Goal: Task Accomplishment & Management: Use online tool/utility

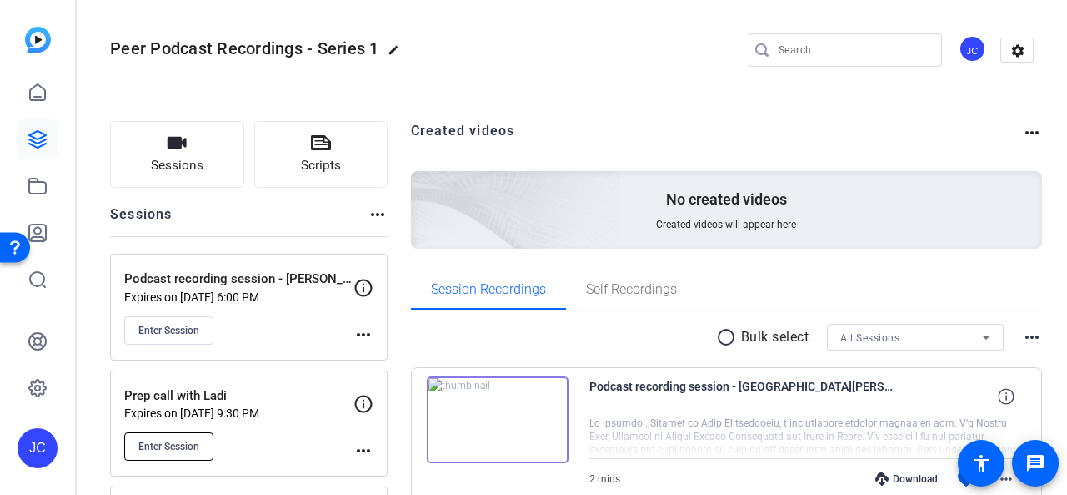
click at [175, 443] on span "Enter Session" at bounding box center [168, 445] width 61 height 13
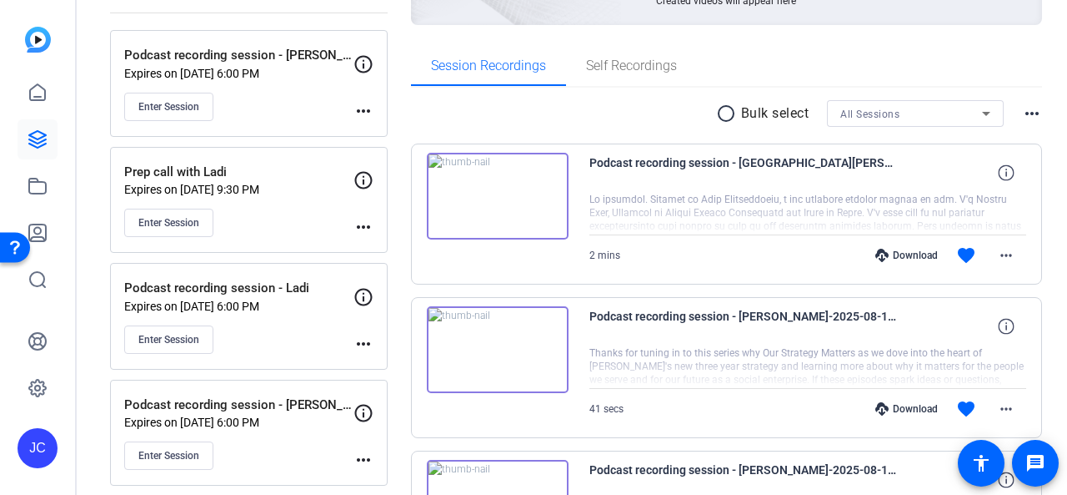
scroll to position [250, 0]
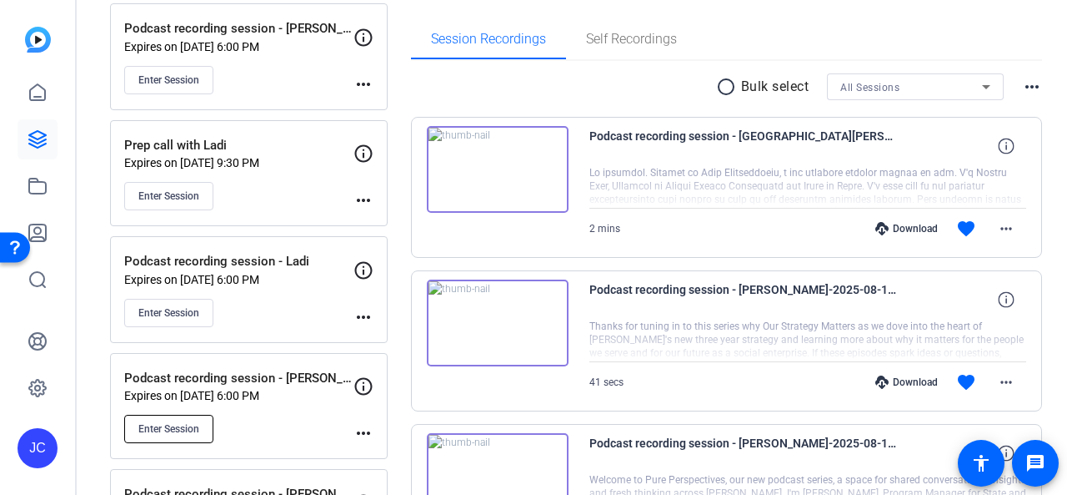
click at [173, 422] on span "Enter Session" at bounding box center [168, 428] width 61 height 13
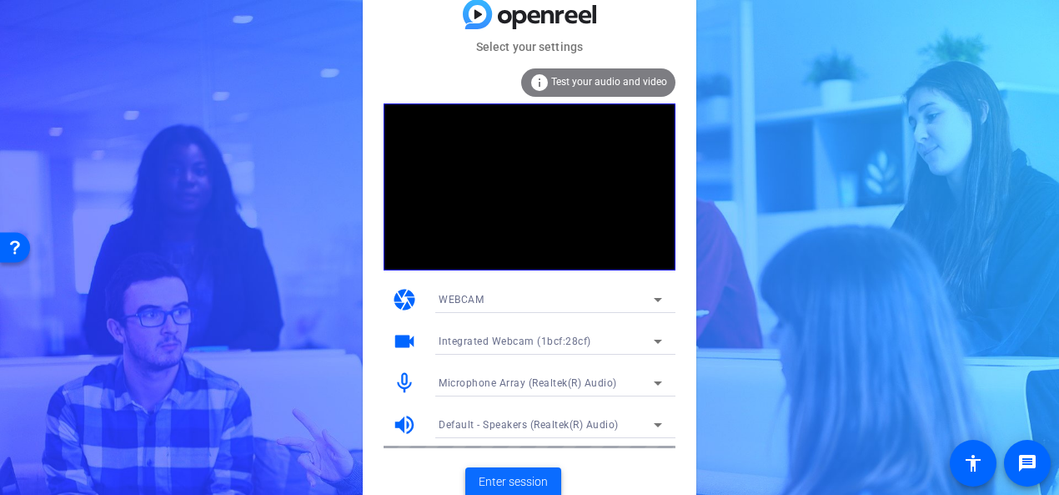
click at [520, 480] on span "Enter session" at bounding box center [513, 482] width 69 height 18
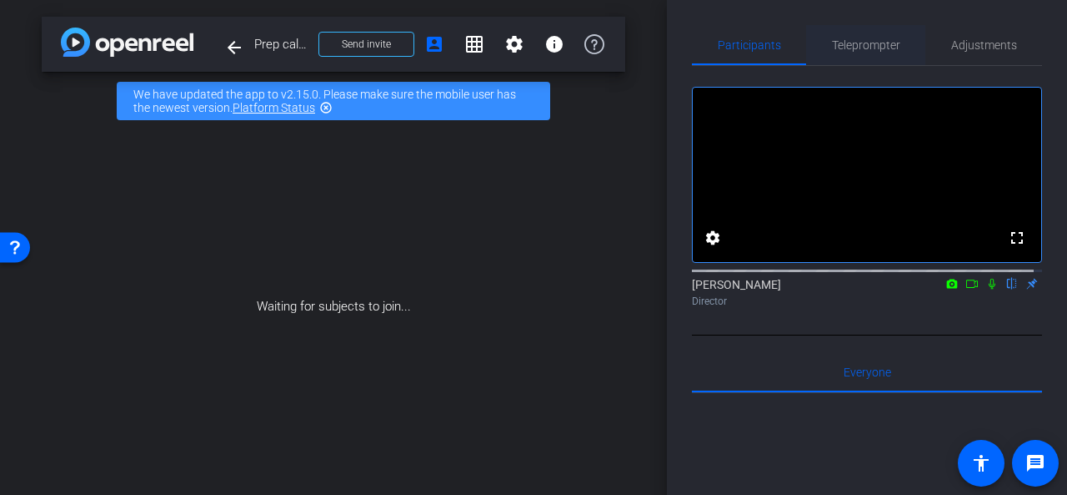
click at [869, 43] on span "Teleprompter" at bounding box center [866, 45] width 68 height 12
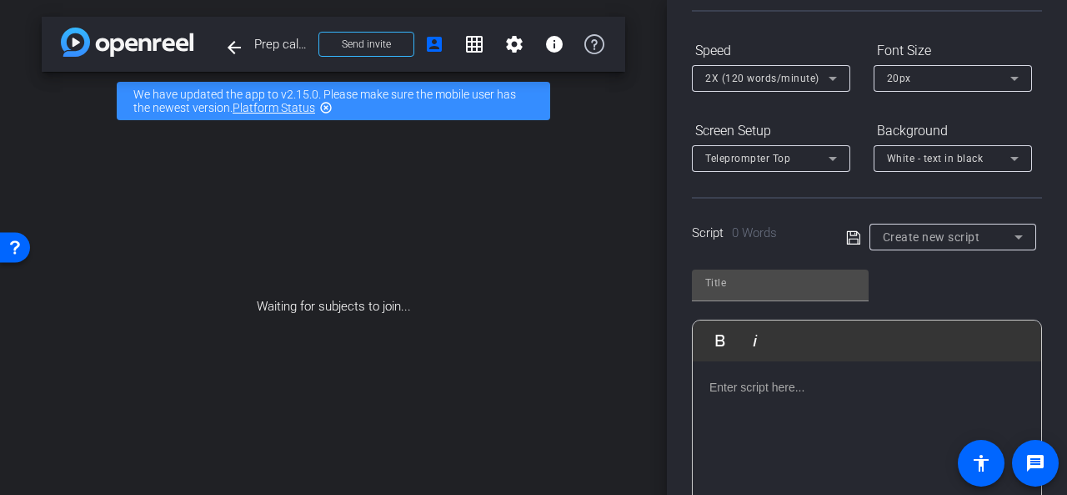
scroll to position [250, 0]
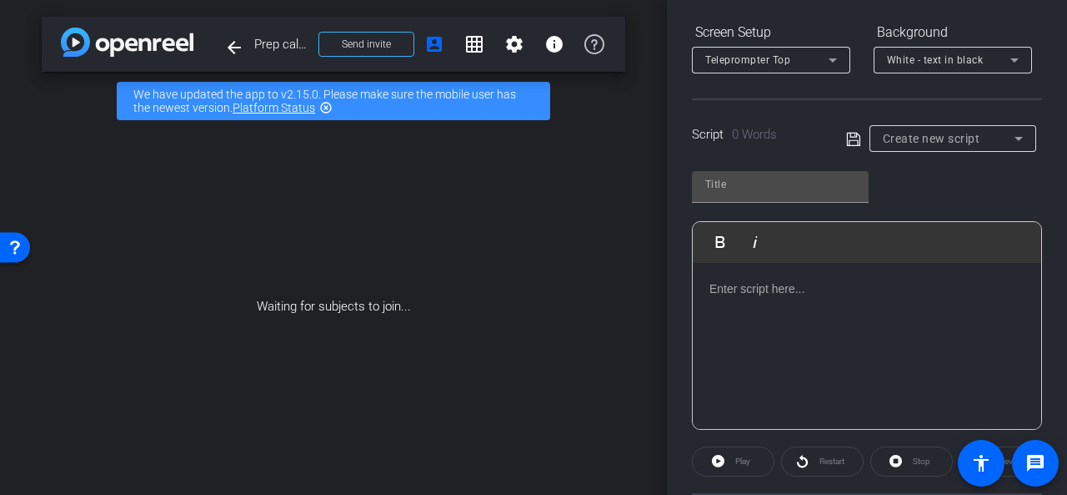
click at [747, 284] on p at bounding box center [867, 288] width 315 height 18
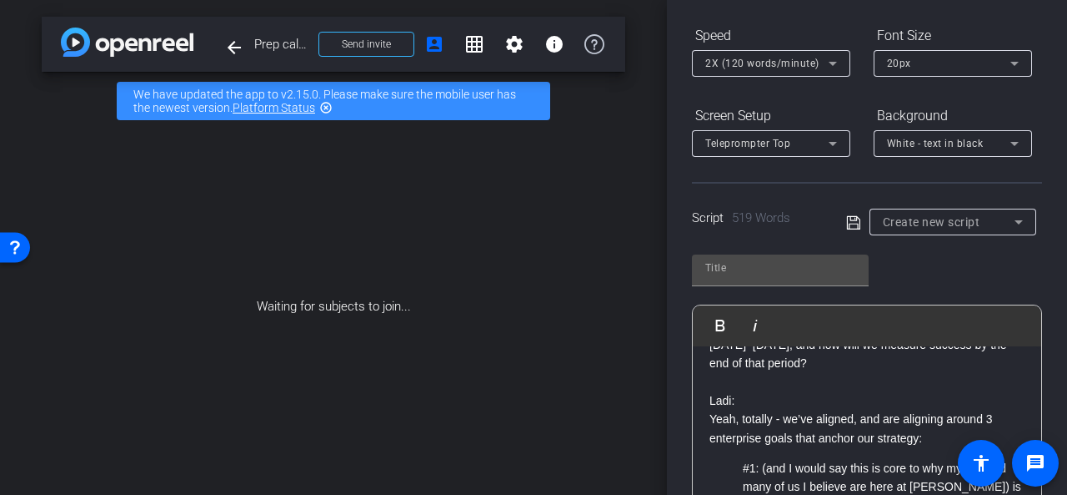
scroll to position [0, 0]
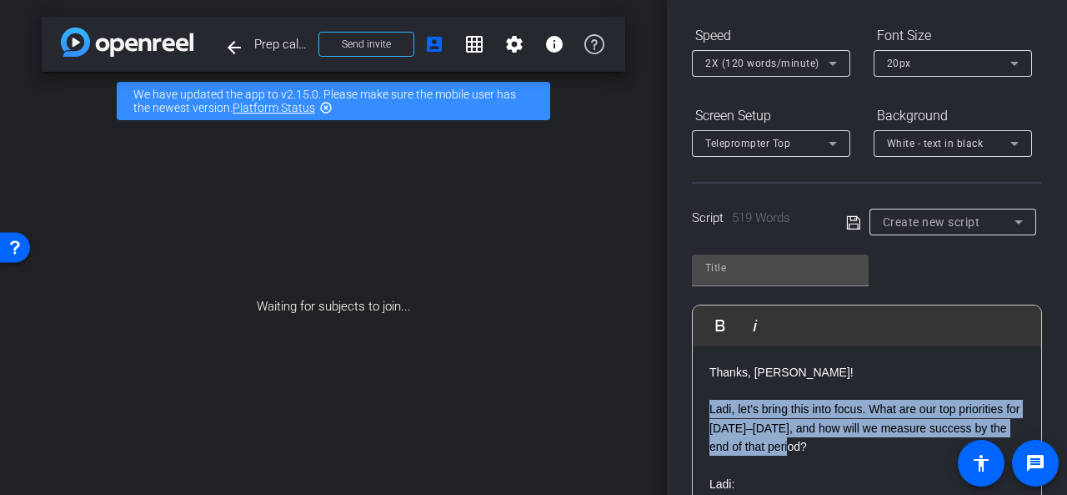
drag, startPoint x: 706, startPoint y: 409, endPoint x: 861, endPoint y: 443, distance: 158.7
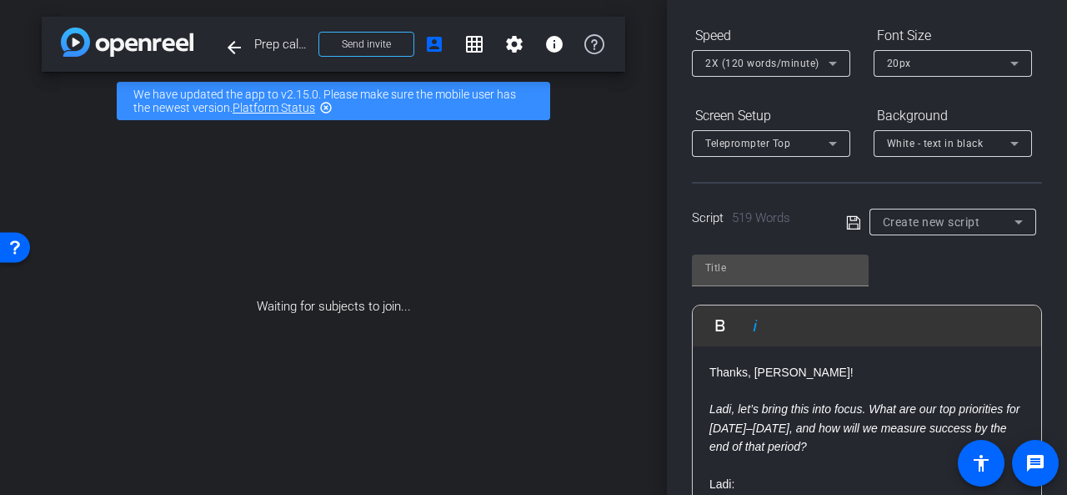
click at [806, 441] on em "Ladi, let’s bring this into focus. What are our top priorities for 2026–2028, a…" at bounding box center [865, 427] width 310 height 51
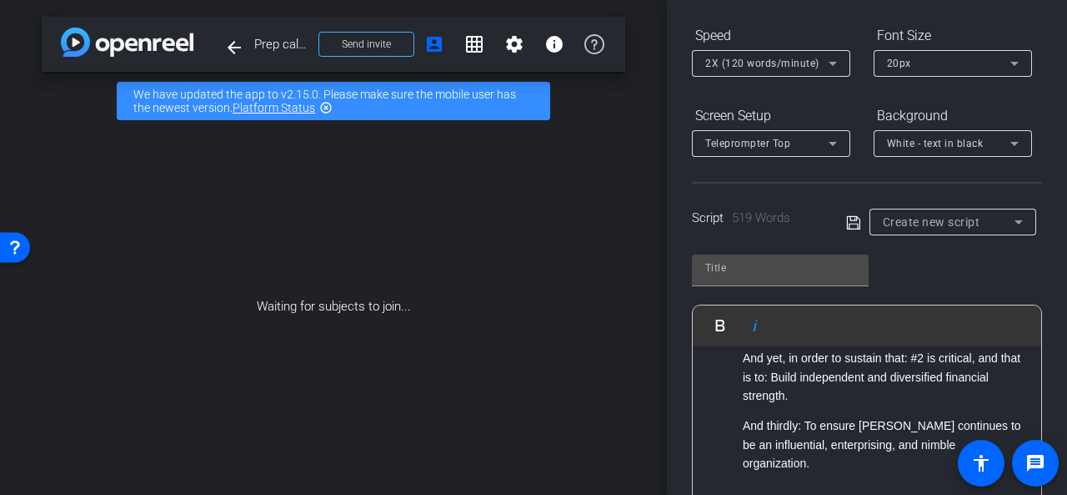
scroll to position [334, 0]
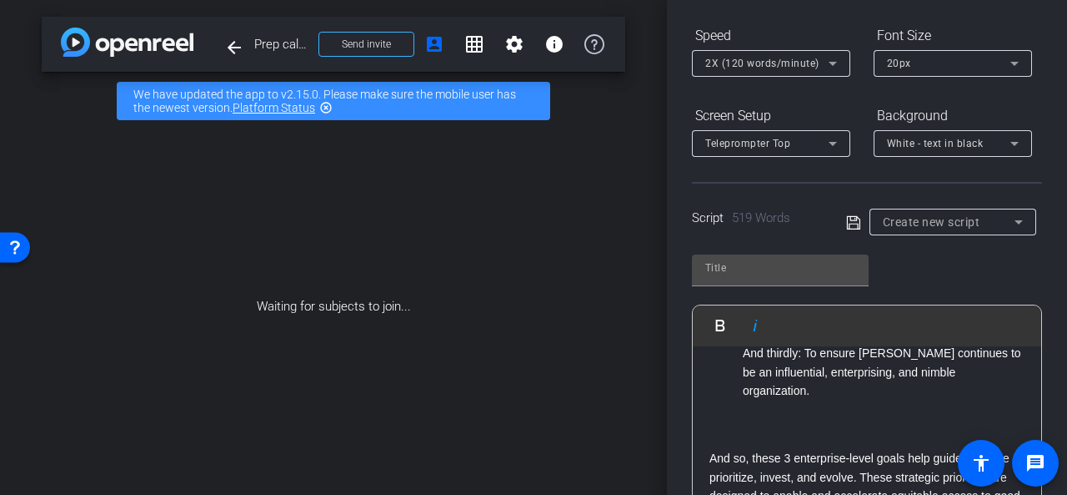
click at [710, 430] on p at bounding box center [867, 439] width 315 height 18
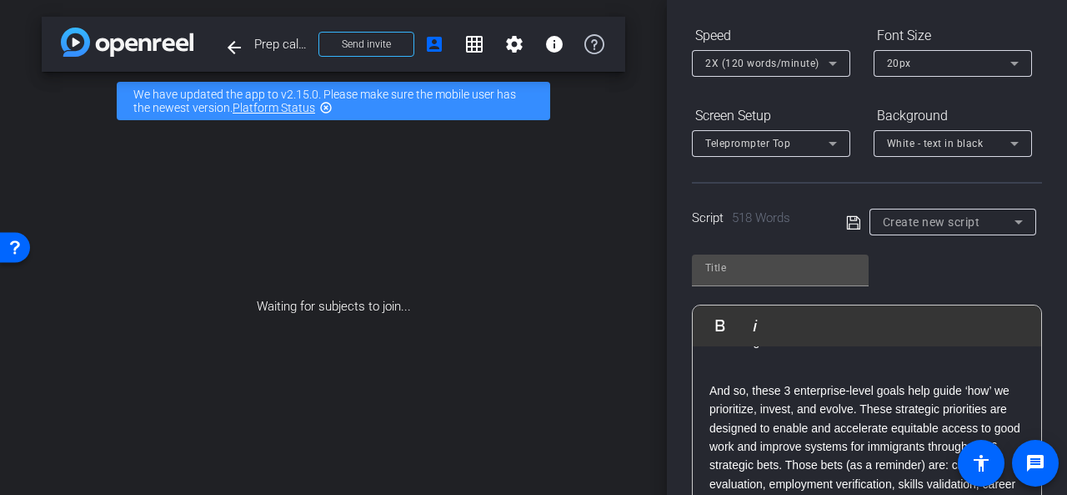
scroll to position [417, 0]
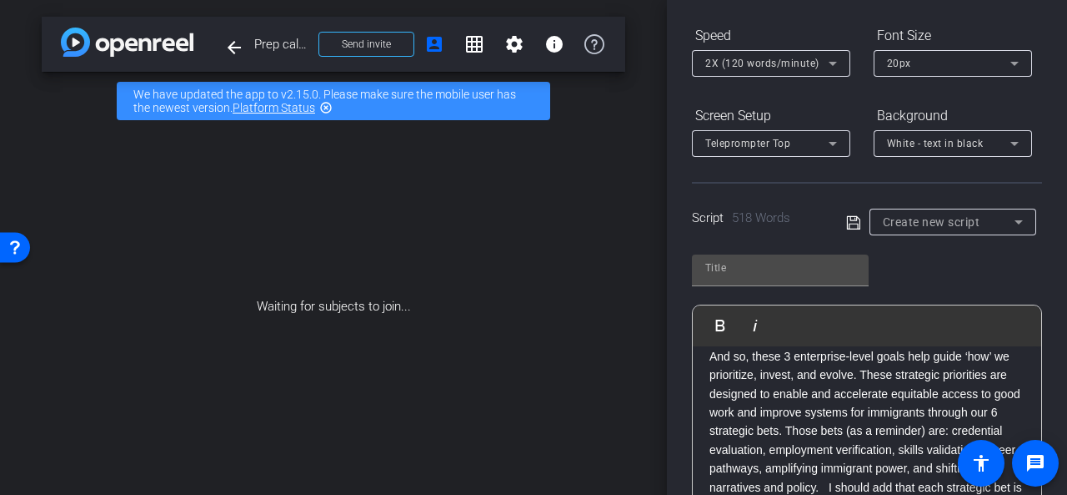
click at [858, 409] on p "And so, these 3 enterprise-level goals help guide ‘how’ we prioritize, invest, …" at bounding box center [867, 459] width 315 height 224
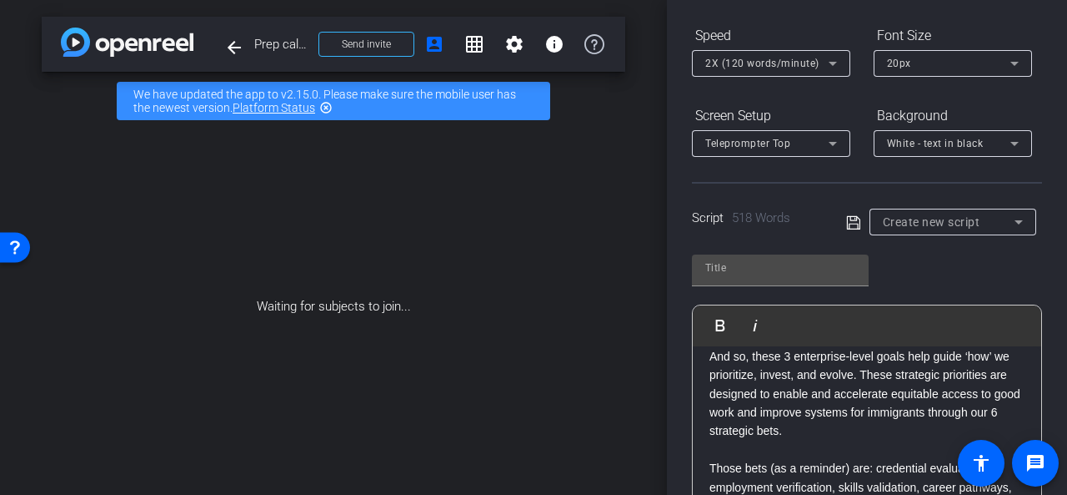
scroll to position [500, 0]
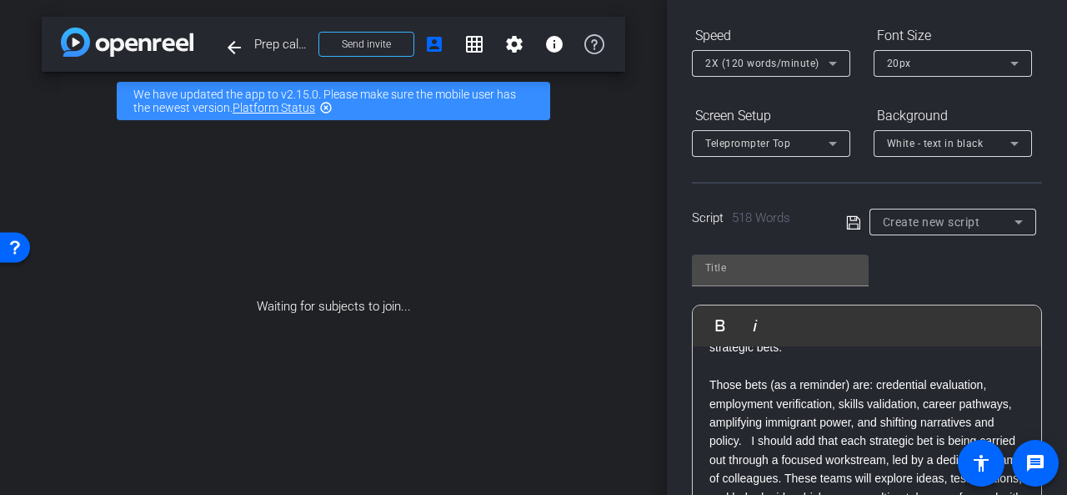
click at [991, 375] on p "Those bets (as a reminder) are: credential evaluation, employment verification,…" at bounding box center [867, 449] width 315 height 149
click at [841, 394] on p "employment verification, skills validation, career pathways, amplifying immigra…" at bounding box center [867, 459] width 315 height 131
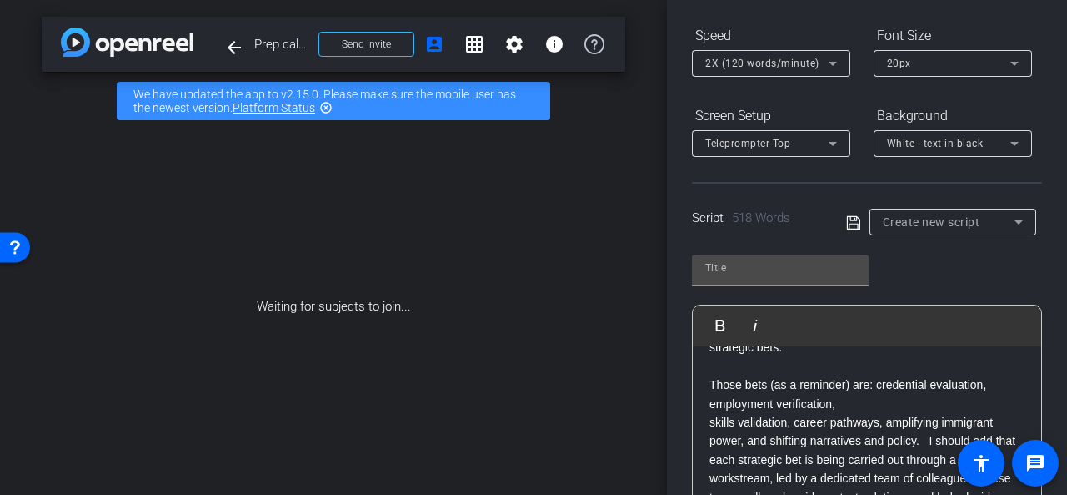
click at [796, 413] on p "skills validation, career pathways, amplifying immigrant power, and shifting na…" at bounding box center [867, 469] width 315 height 112
click at [798, 431] on p "career pathways, amplifying immigrant power, and shifting narratives and policy…" at bounding box center [867, 487] width 315 height 112
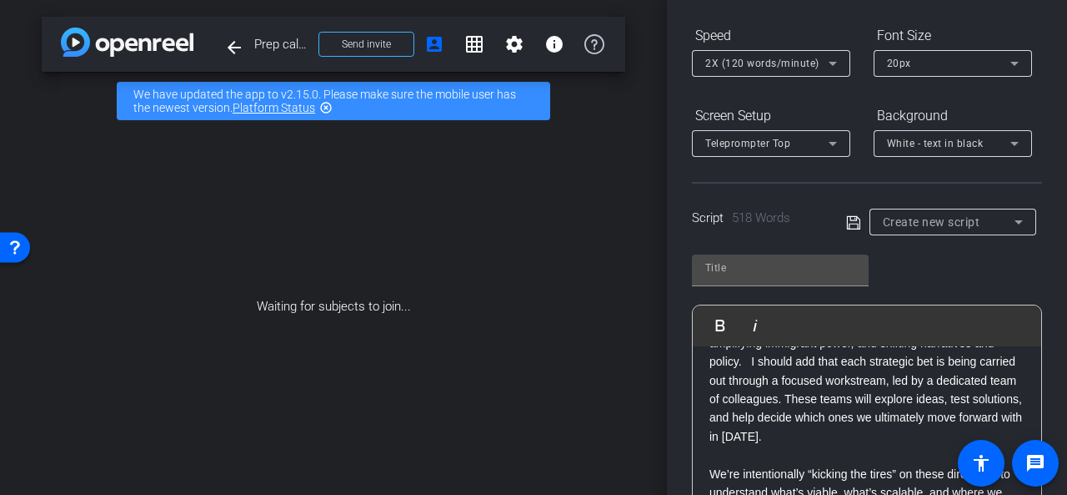
scroll to position [584, 0]
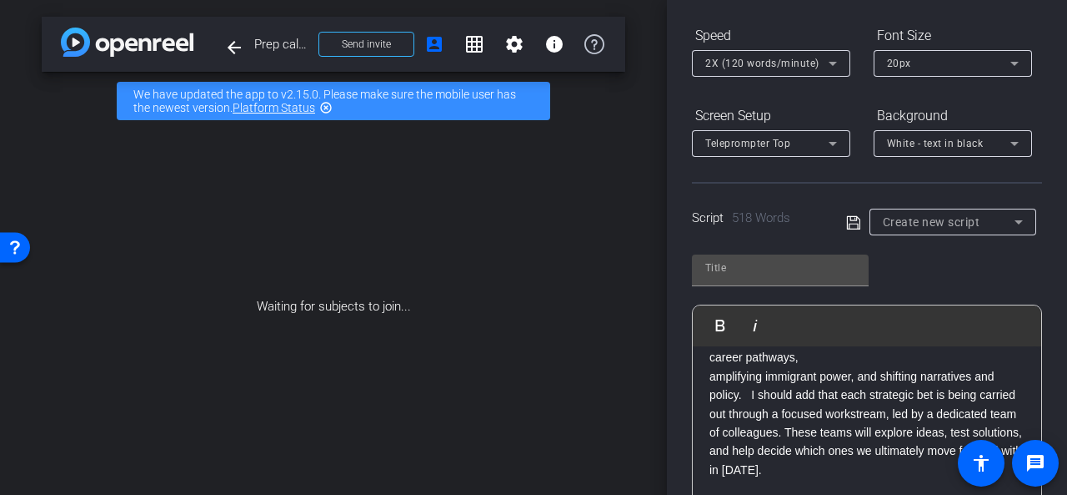
click at [857, 367] on p "amplifying immigrant power, and shifting narratives and policy. I should add th…" at bounding box center [867, 423] width 315 height 112
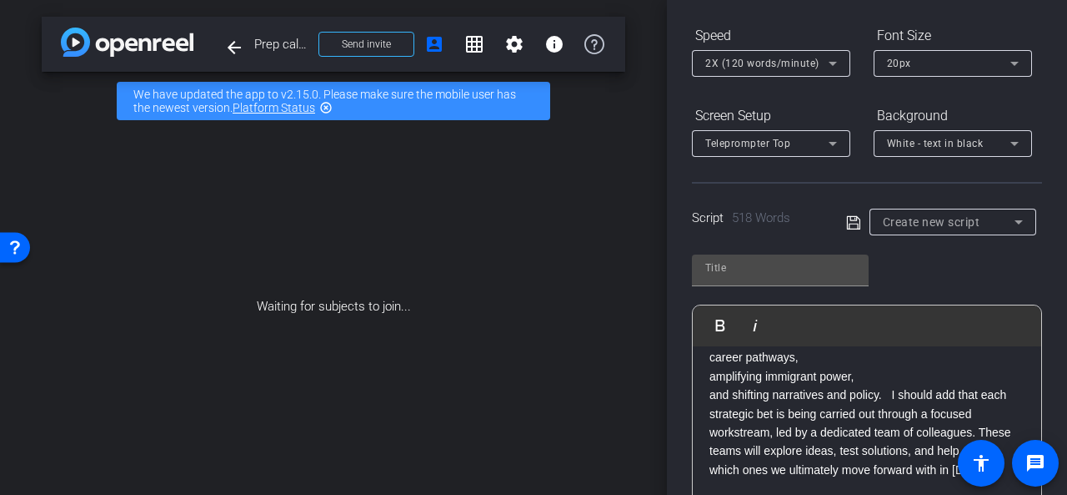
click at [710, 429] on p "and shifting narratives and policy. I should add that each strategic bet is bei…" at bounding box center [867, 431] width 315 height 93
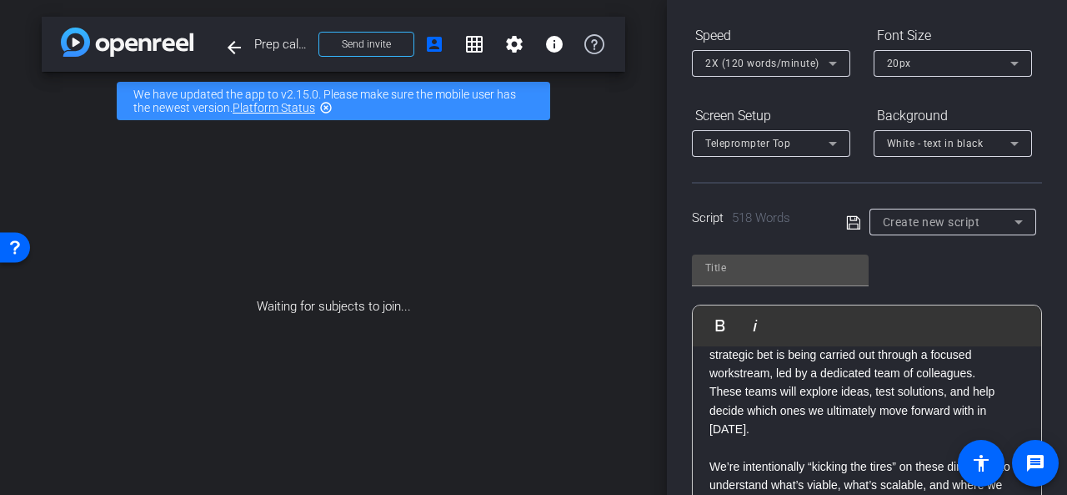
scroll to position [667, 0]
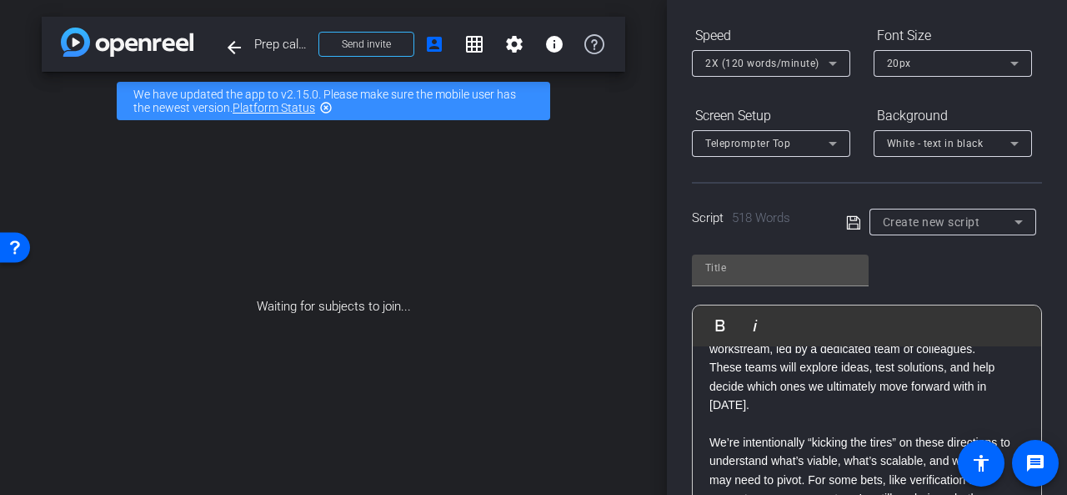
click at [710, 433] on p "We’re intentionally “kicking the tires” on these directions to understand what’…" at bounding box center [867, 489] width 315 height 112
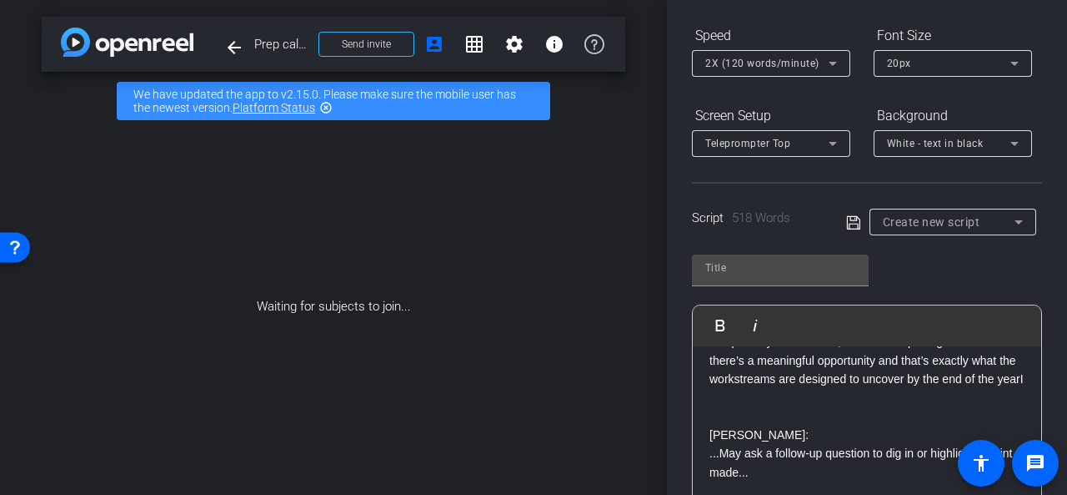
scroll to position [834, 0]
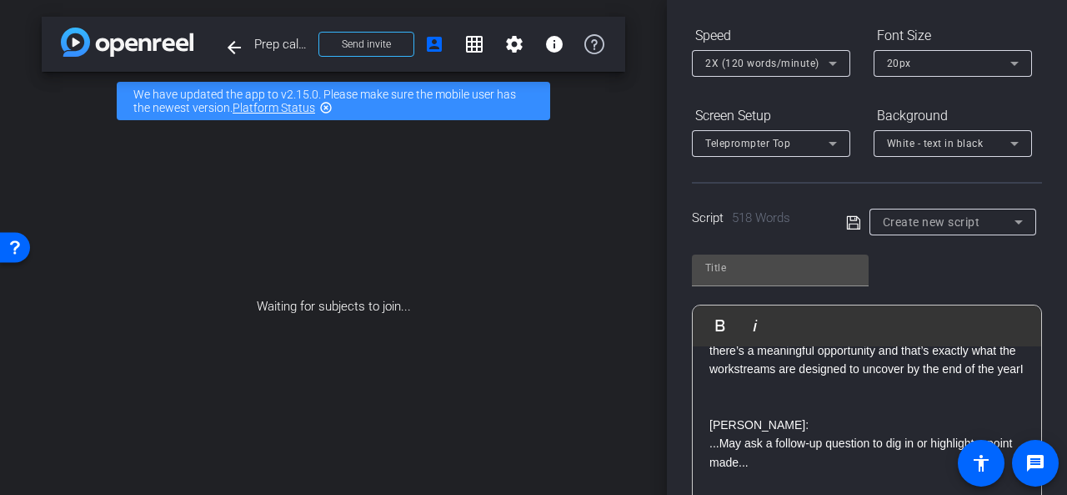
click at [725, 409] on p at bounding box center [867, 406] width 315 height 18
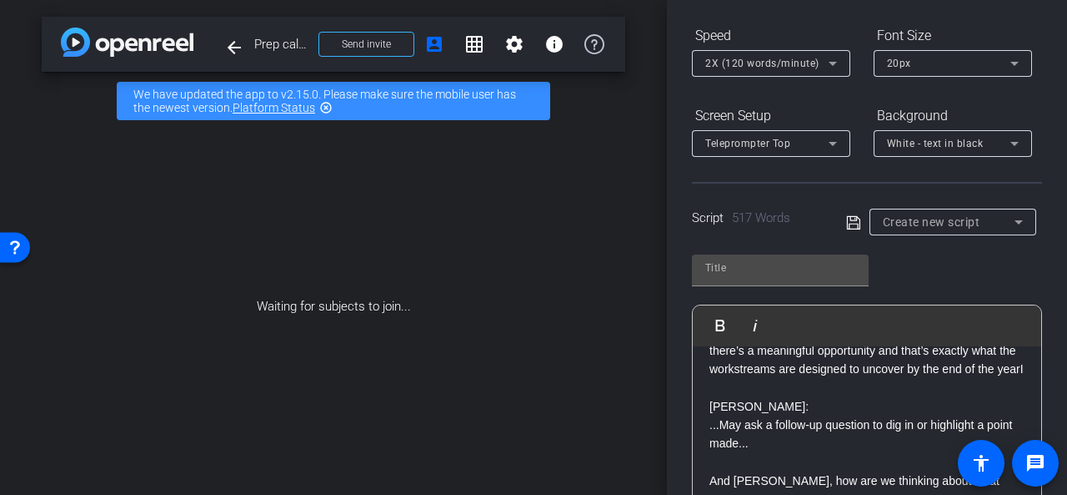
drag, startPoint x: 708, startPoint y: 408, endPoint x: 795, endPoint y: 445, distance: 94.5
click at [795, 445] on div "Thanks, Lety! Ladi, let’s bring this into focus. What are our top priorities fo…" at bounding box center [867, 367] width 349 height 1710
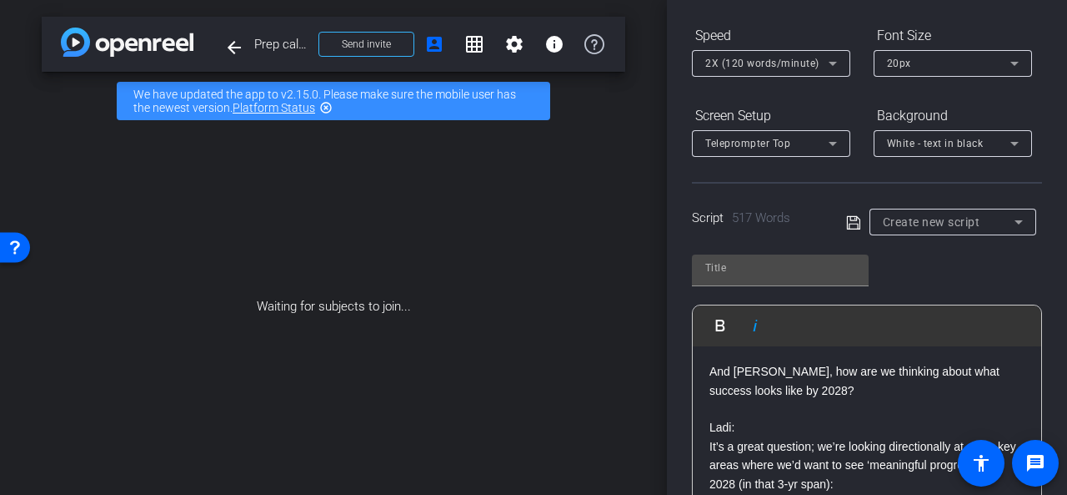
scroll to position [917, 0]
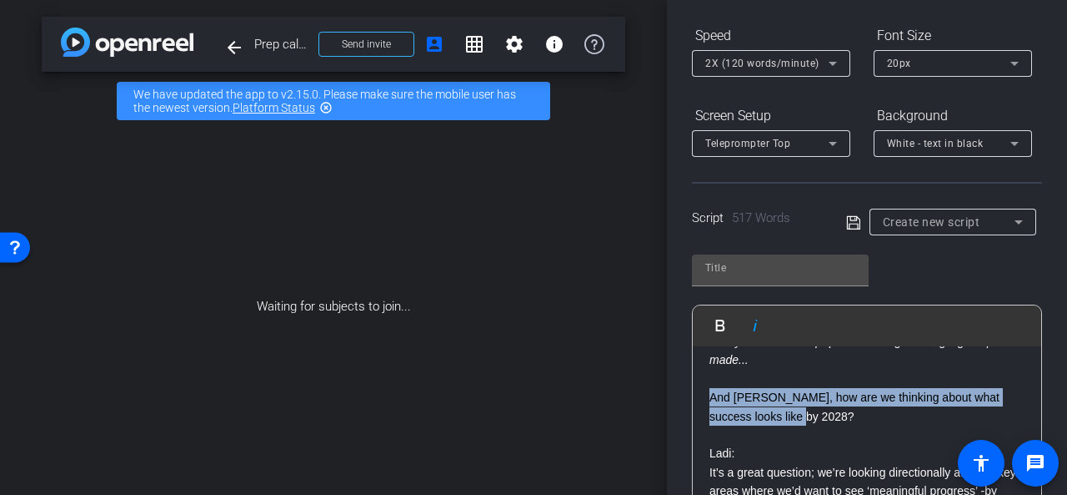
drag, startPoint x: 782, startPoint y: 412, endPoint x: 690, endPoint y: 404, distance: 92.9
click at [690, 404] on div "Participants Teleprompter Adjustments settings Jessica Cheng flip Director Ever…" at bounding box center [867, 247] width 400 height 495
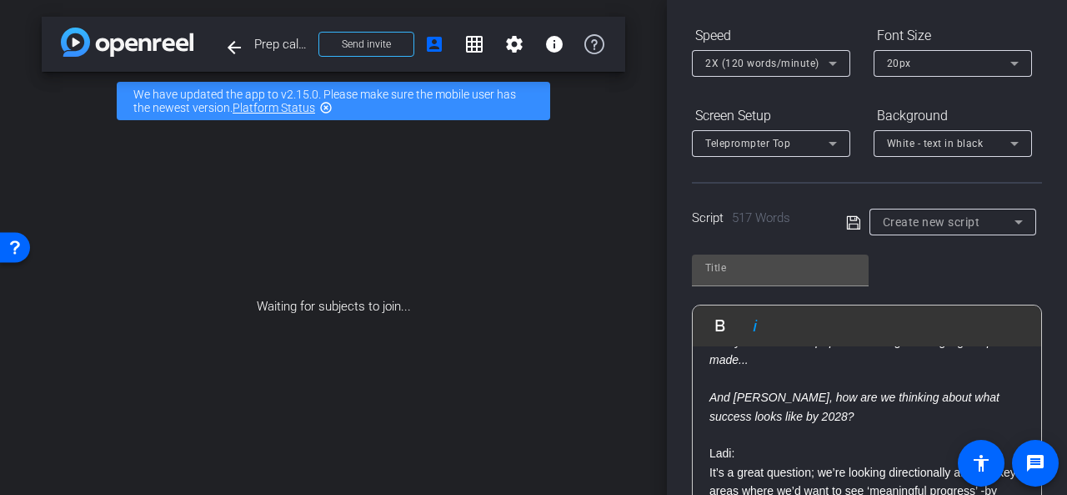
click at [834, 445] on p "Ladi:" at bounding box center [867, 453] width 315 height 18
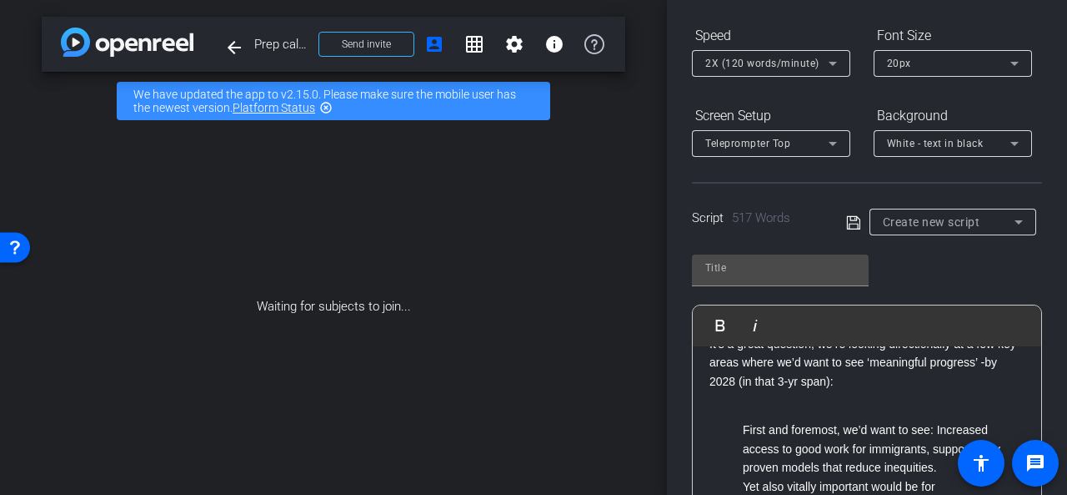
scroll to position [1084, 0]
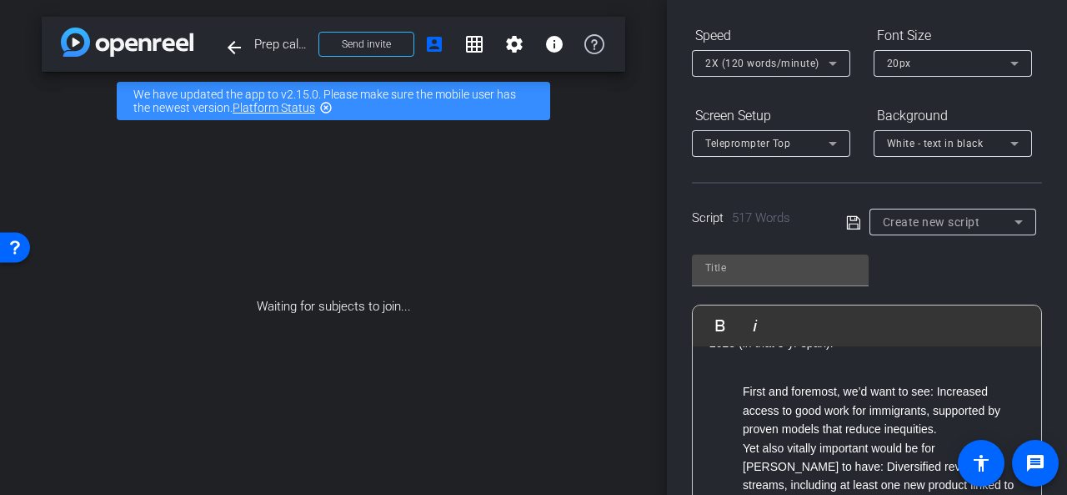
click at [746, 391] on p "First and foremost, we’d want to see: Increased access to good work for immigra…" at bounding box center [884, 410] width 282 height 56
click at [757, 393] on p "1) First and foremost, we’d want to see: Increased access to good work for immi…" at bounding box center [884, 410] width 282 height 56
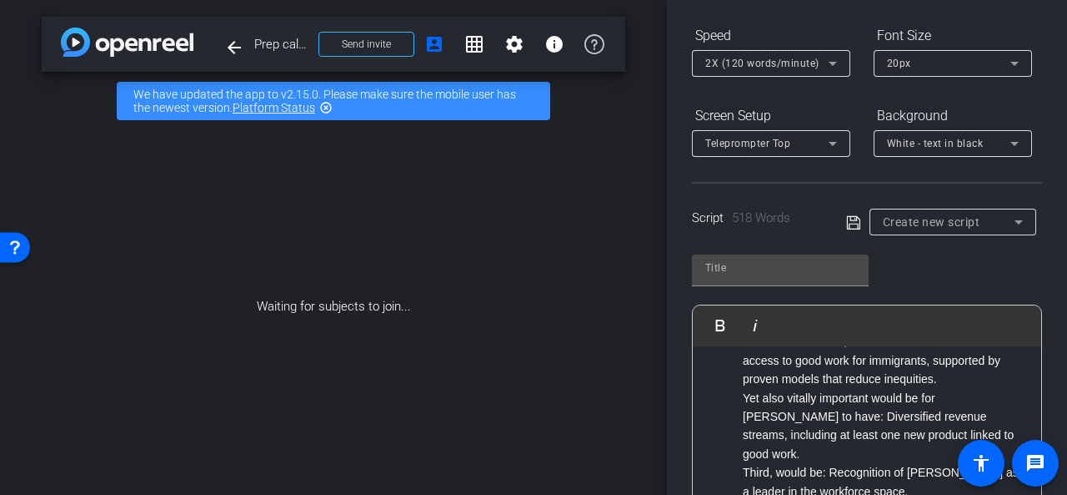
scroll to position [1168, 0]
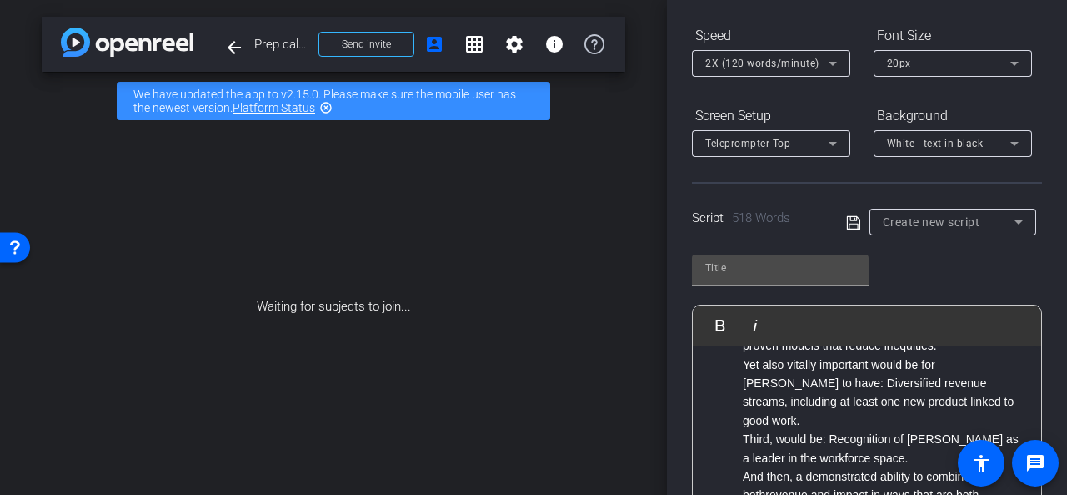
click at [954, 349] on p "- First and foremost, we’d want to see: Increased access to good work for immig…" at bounding box center [884, 327] width 282 height 56
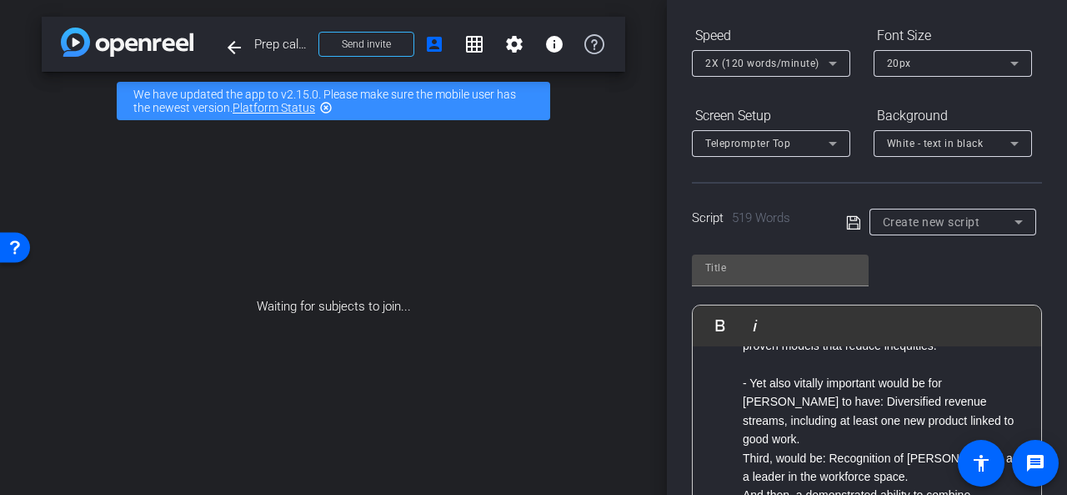
click at [975, 416] on p "- Yet also vitally important would be for WES to have: Diversified revenue stre…" at bounding box center [884, 411] width 282 height 75
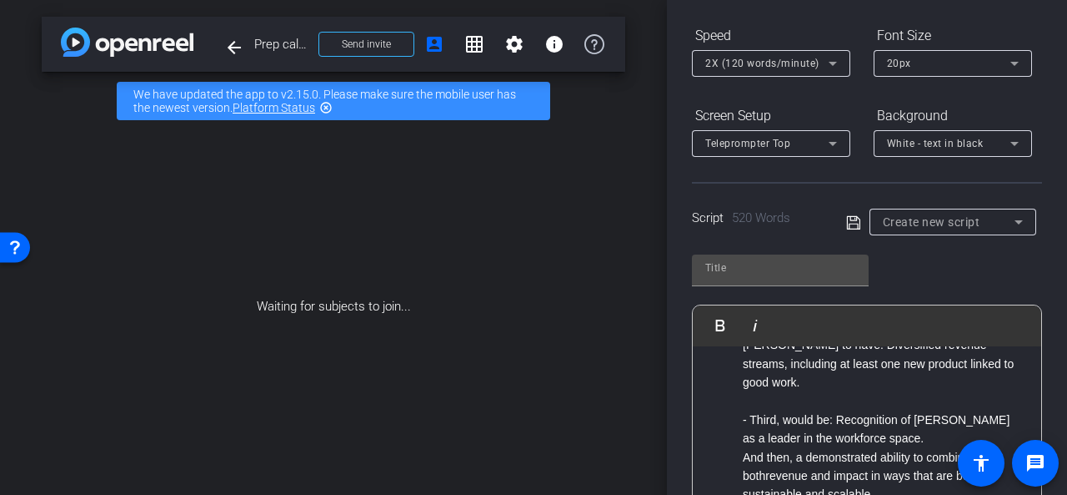
scroll to position [1251, 0]
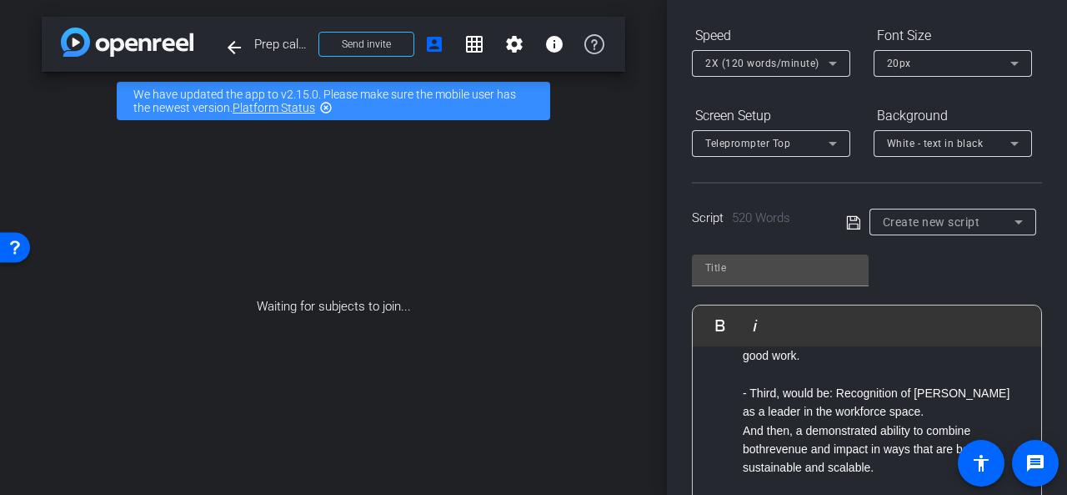
click at [874, 398] on p "- Third, would be: Recognition of WES as a leader in the workforce space." at bounding box center [884, 403] width 282 height 38
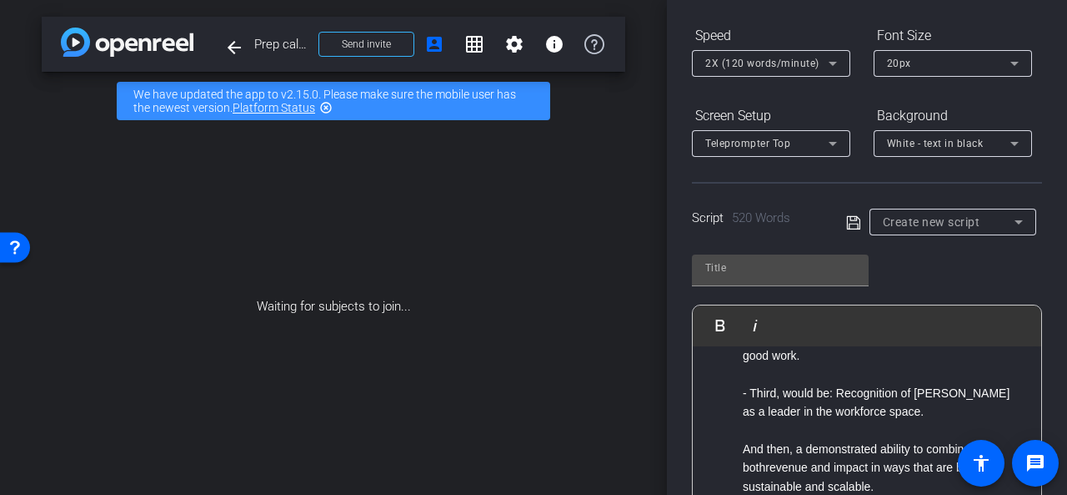
click at [740, 430] on ul "- First and foremost, we’d want to see: Increased access to good work for immig…" at bounding box center [867, 355] width 315 height 280
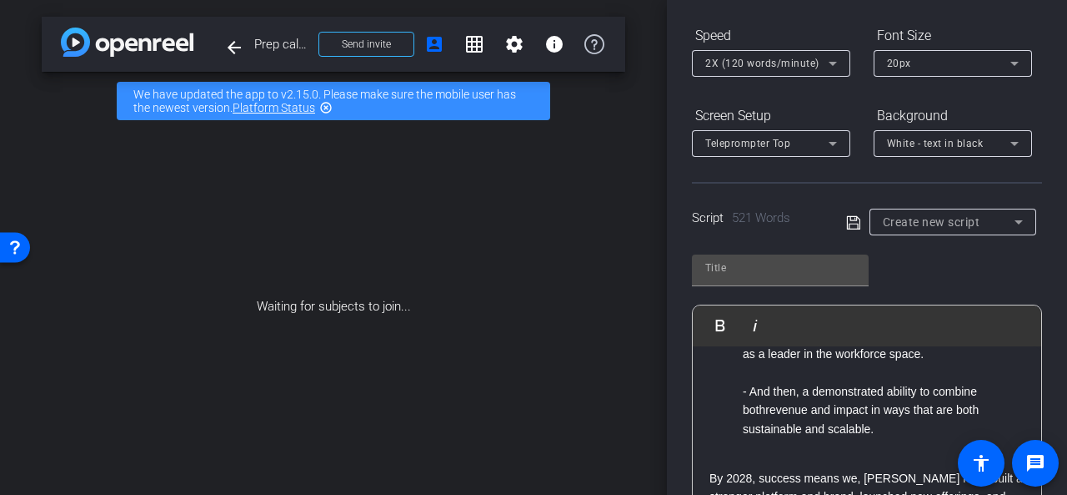
scroll to position [1334, 0]
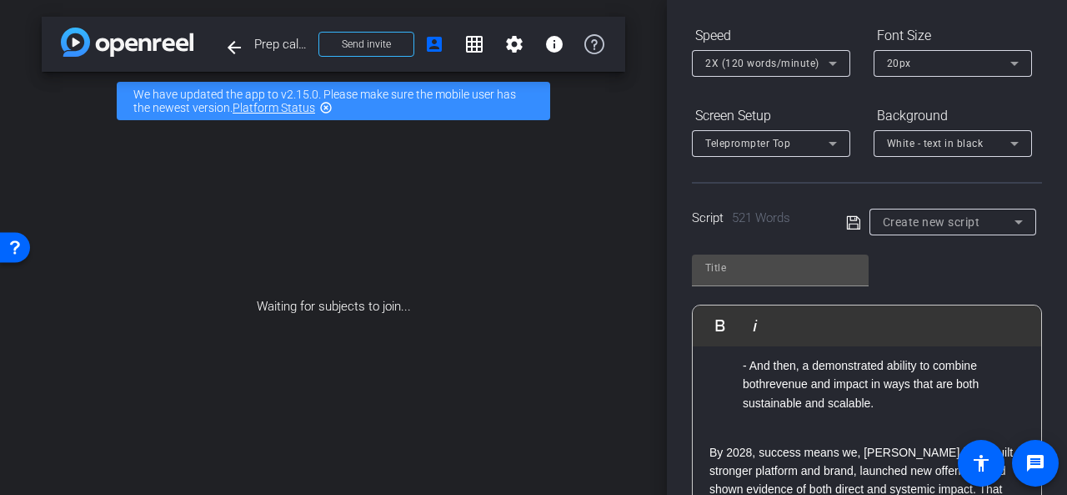
click at [765, 362] on p "- And then, a demonstrated ability to combine bothrevenue and impact in ways th…" at bounding box center [884, 384] width 282 height 56
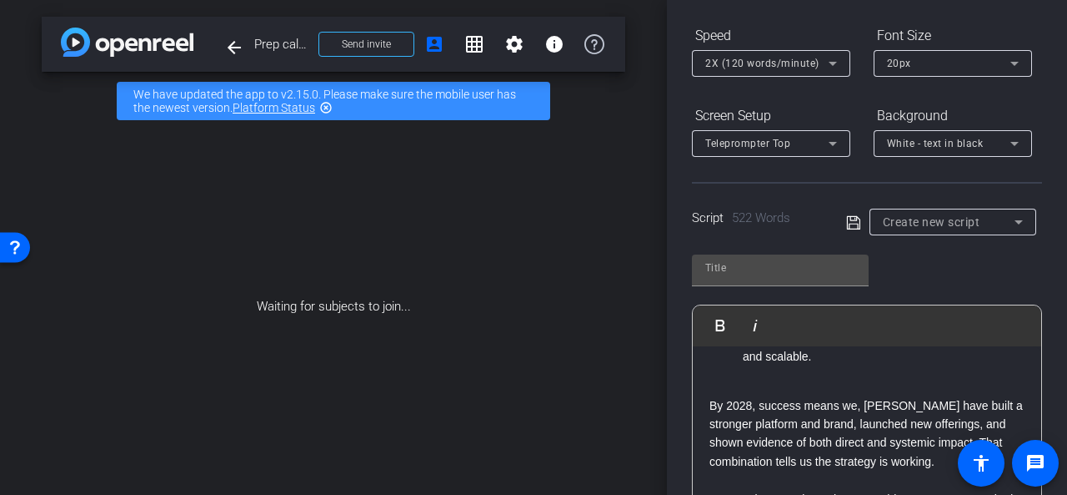
scroll to position [1418, 0]
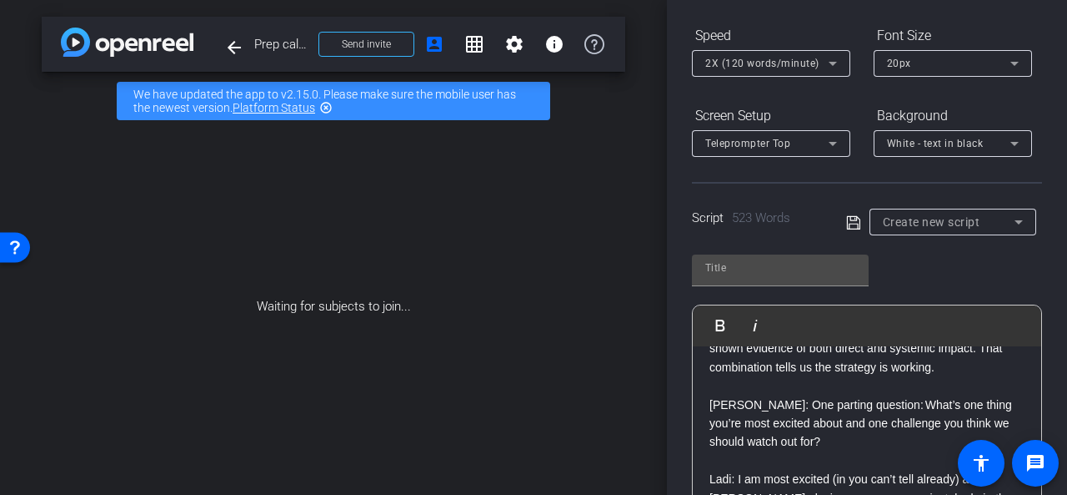
scroll to position [1501, 0]
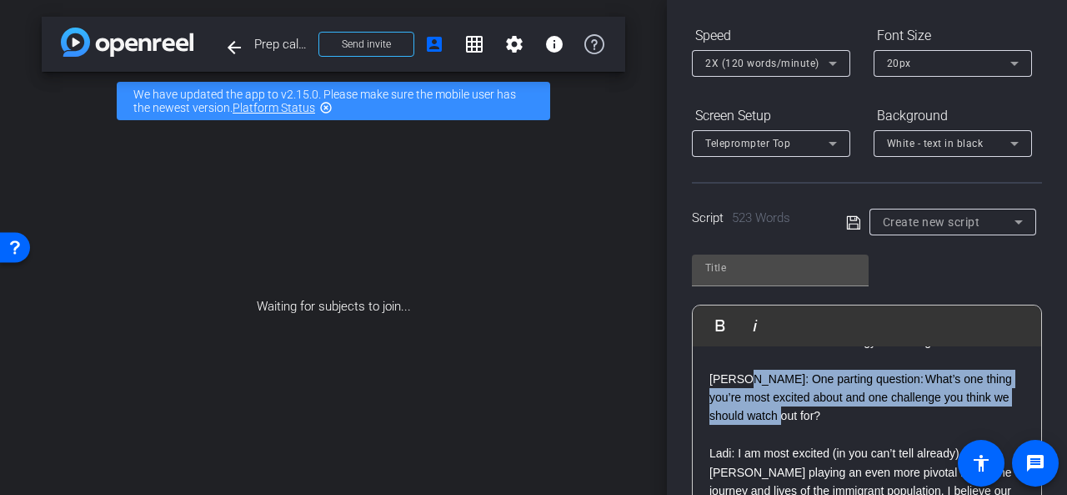
drag, startPoint x: 741, startPoint y: 357, endPoint x: 818, endPoint y: 392, distance: 85.1
click at [818, 392] on p "Lety: One parting question: What’s one thing you’re most excited about and one …" at bounding box center [867, 397] width 315 height 56
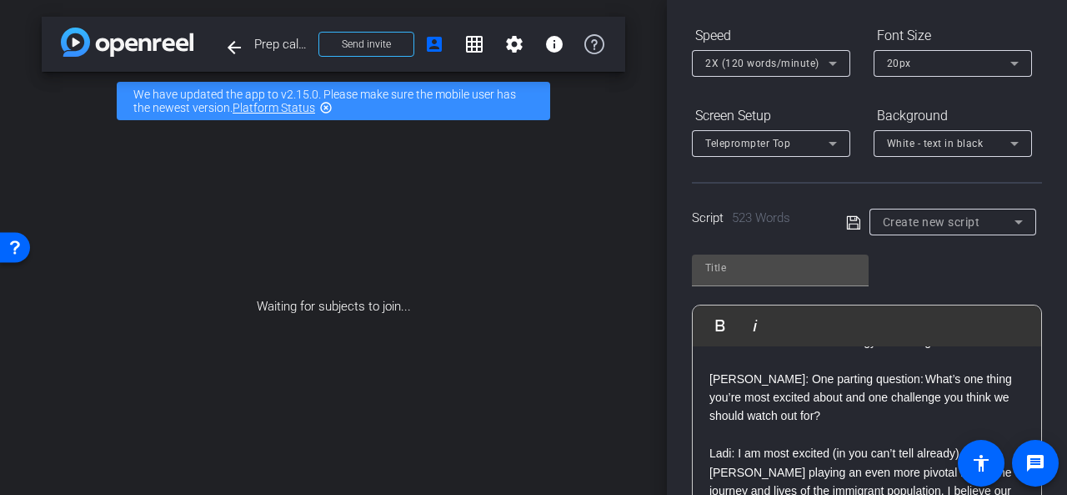
click at [798, 398] on p "Lety: One parting question: What’s one thing you’re most excited about and one …" at bounding box center [867, 397] width 315 height 56
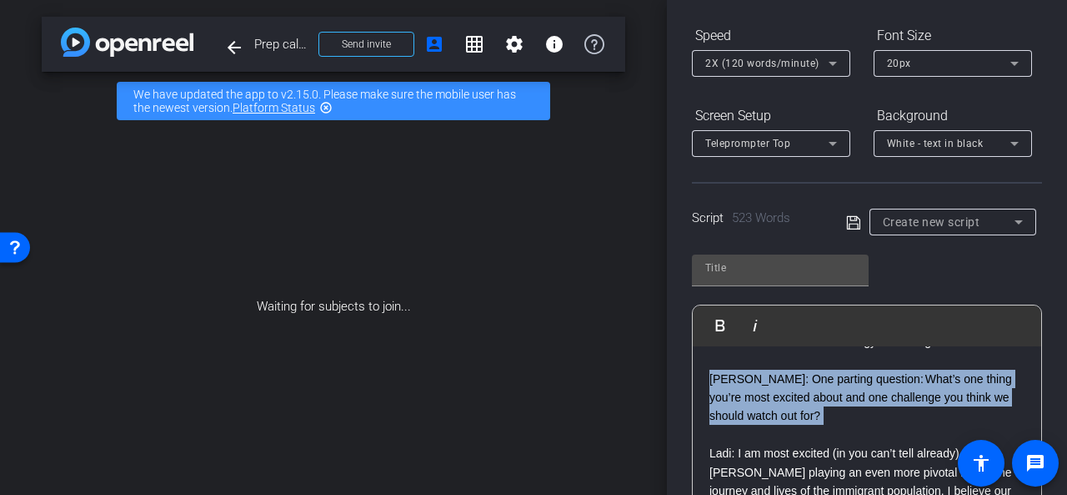
drag, startPoint x: 797, startPoint y: 398, endPoint x: 683, endPoint y: 361, distance: 120.0
click at [683, 361] on div "Participants Teleprompter Adjustments settings Jessica Cheng flip Director Ever…" at bounding box center [867, 247] width 400 height 495
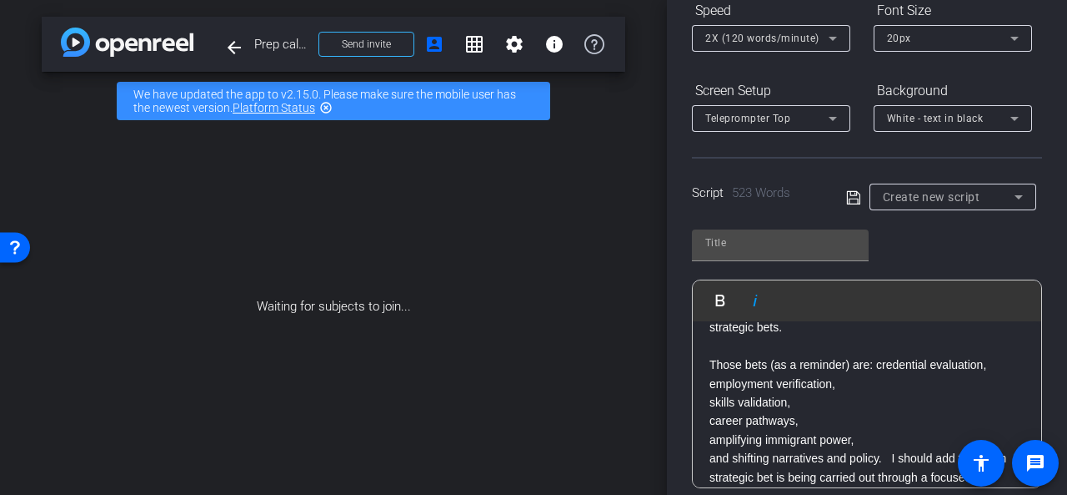
scroll to position [167, 0]
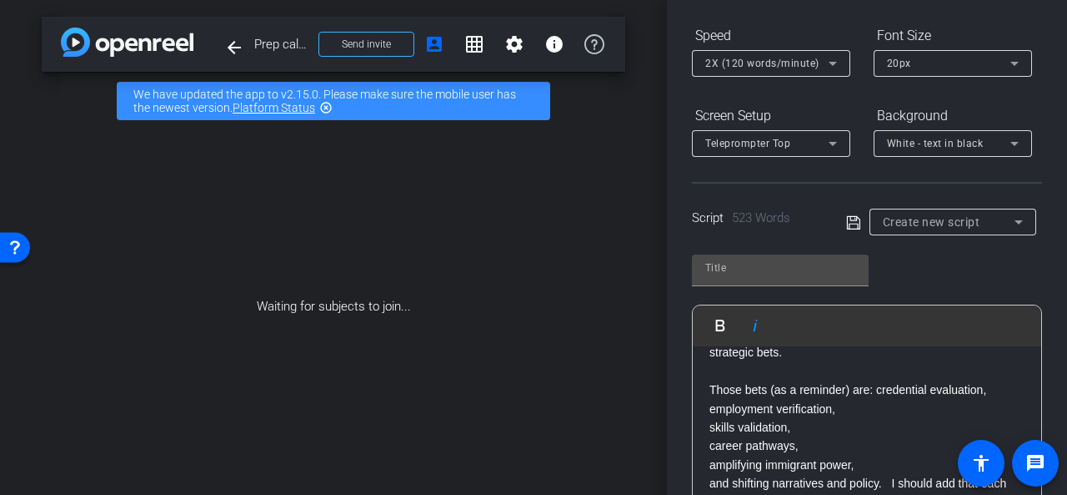
click at [849, 223] on icon at bounding box center [853, 223] width 15 height 20
type input "Default title 9828"
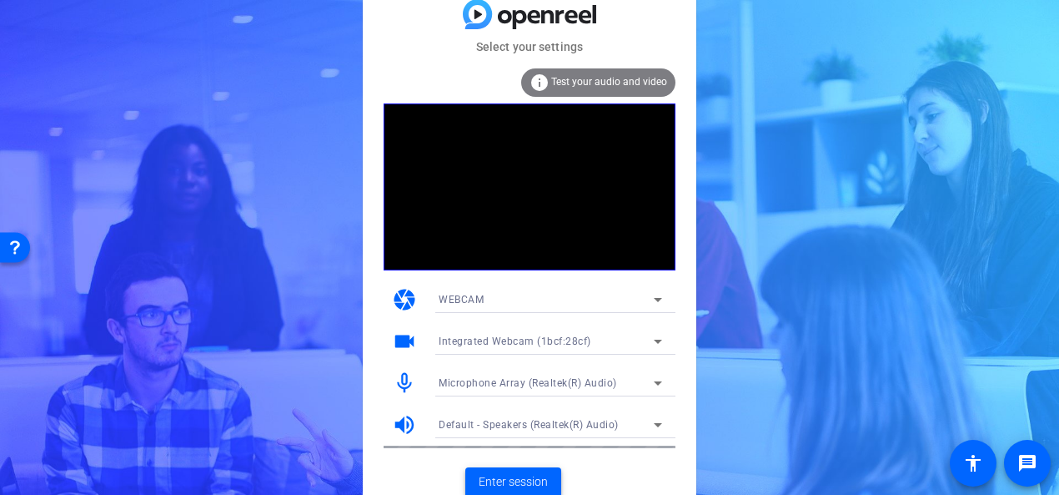
click at [519, 481] on span "Enter session" at bounding box center [513, 482] width 69 height 18
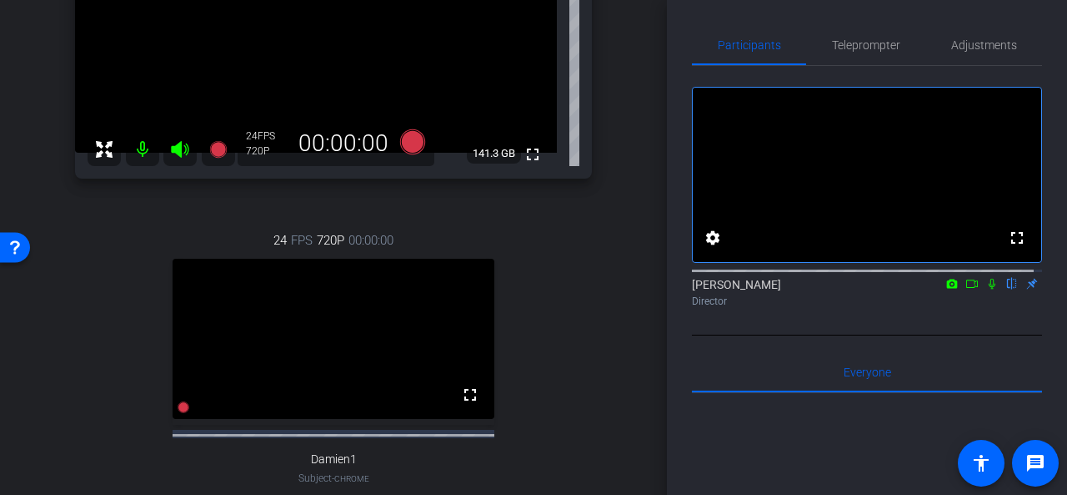
scroll to position [359, 0]
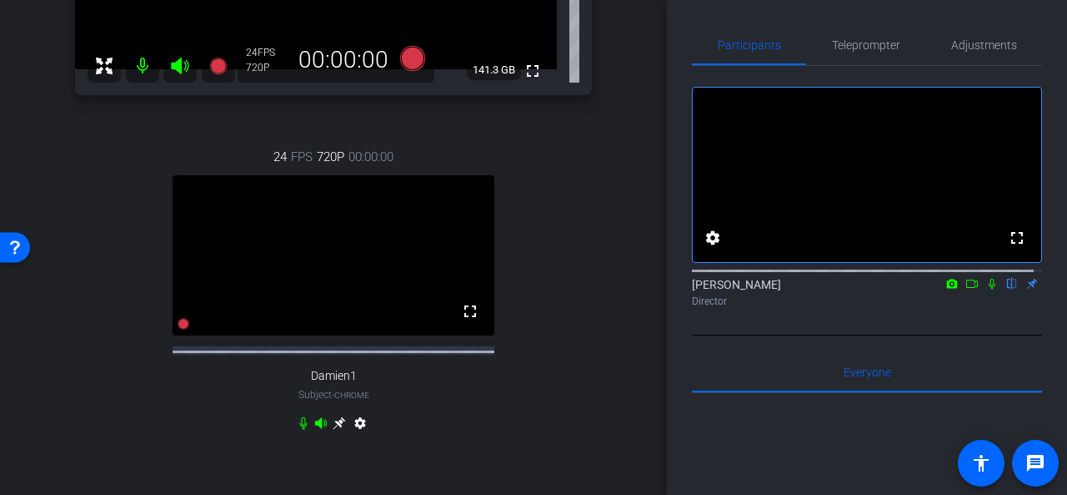
click at [358, 436] on mat-icon "settings" at bounding box center [360, 426] width 20 height 20
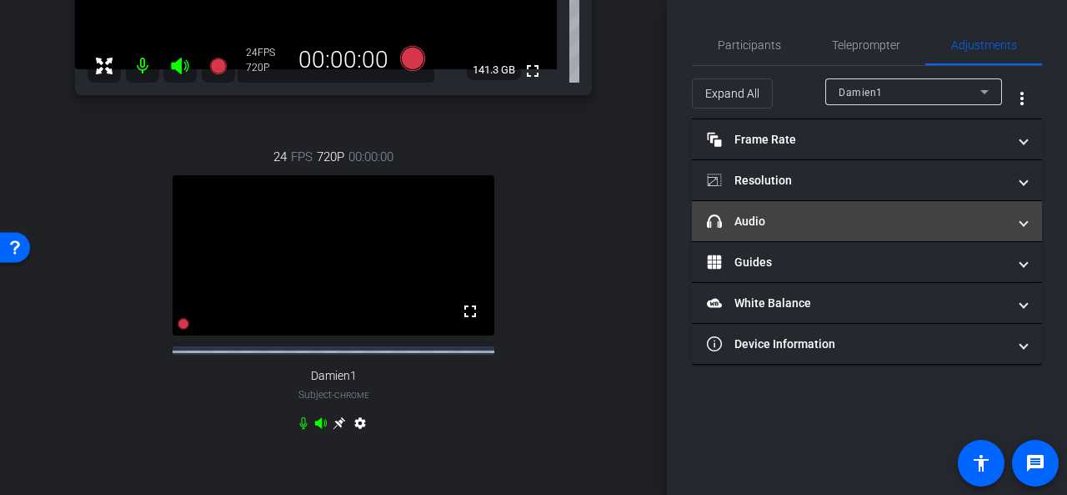
click at [896, 223] on mat-panel-title "headphone icon Audio" at bounding box center [857, 222] width 300 height 18
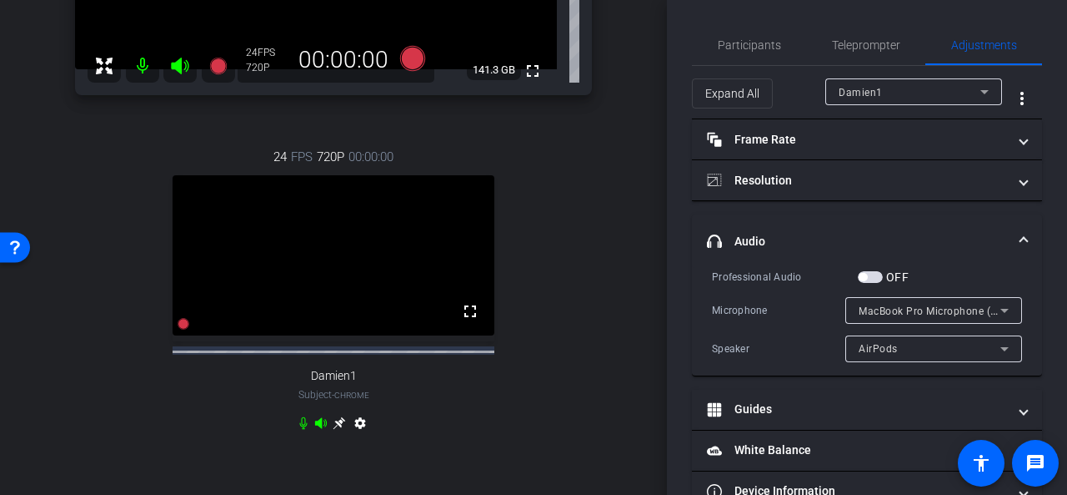
click at [864, 276] on span "button" at bounding box center [863, 277] width 8 height 8
click at [1001, 347] on icon at bounding box center [1005, 349] width 8 height 4
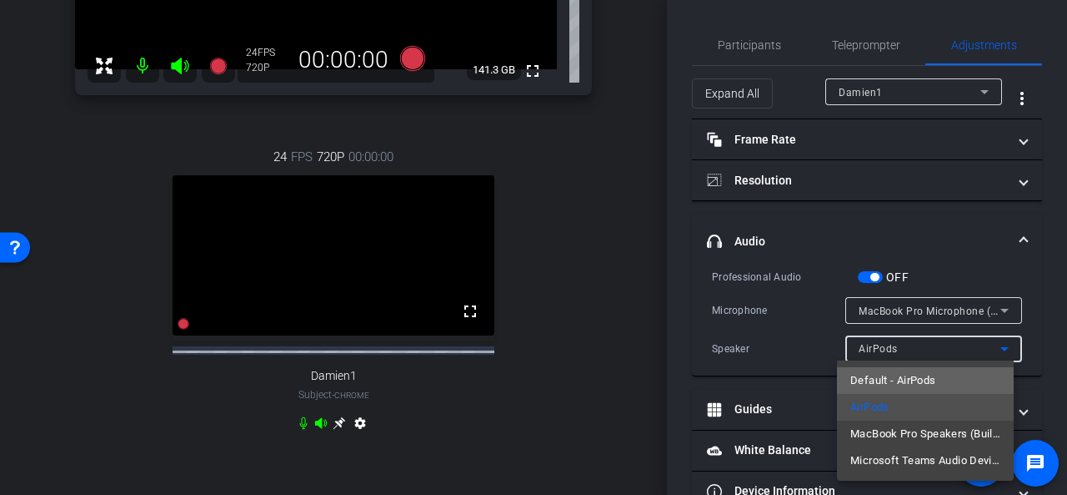
click at [906, 374] on span "Default - AirPods" at bounding box center [893, 380] width 85 height 20
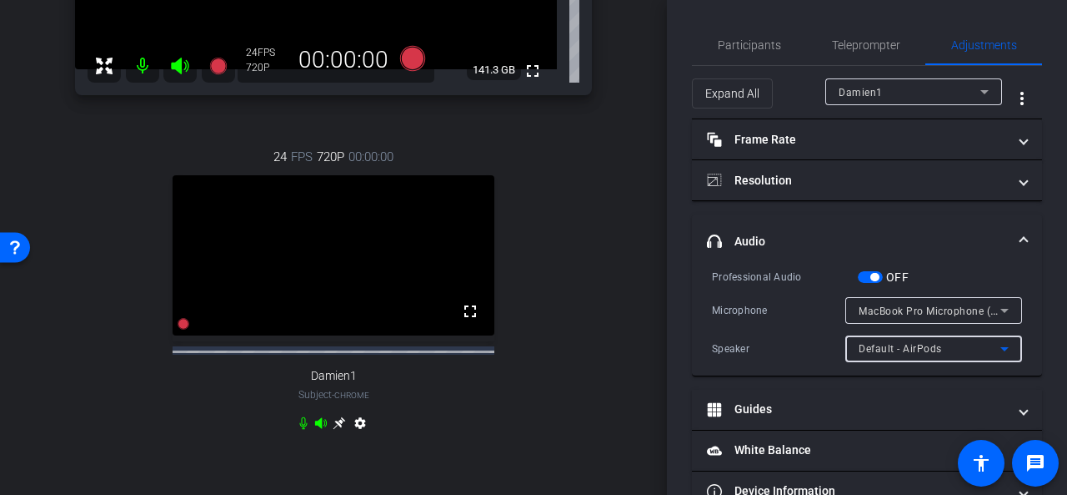
click at [917, 308] on span "MacBook Pro Microphone (Built-in)" at bounding box center [944, 310] width 170 height 13
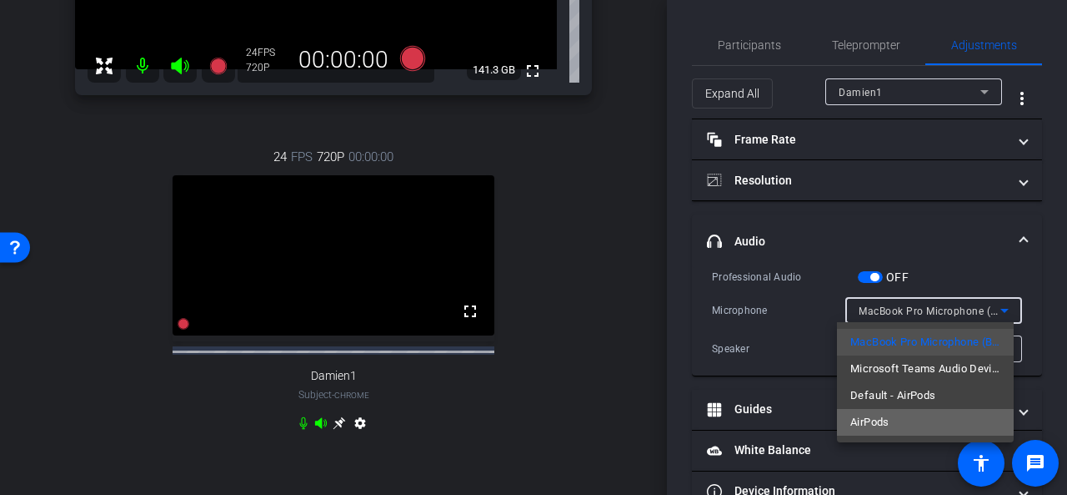
click at [908, 420] on mat-option "AirPods" at bounding box center [925, 422] width 177 height 27
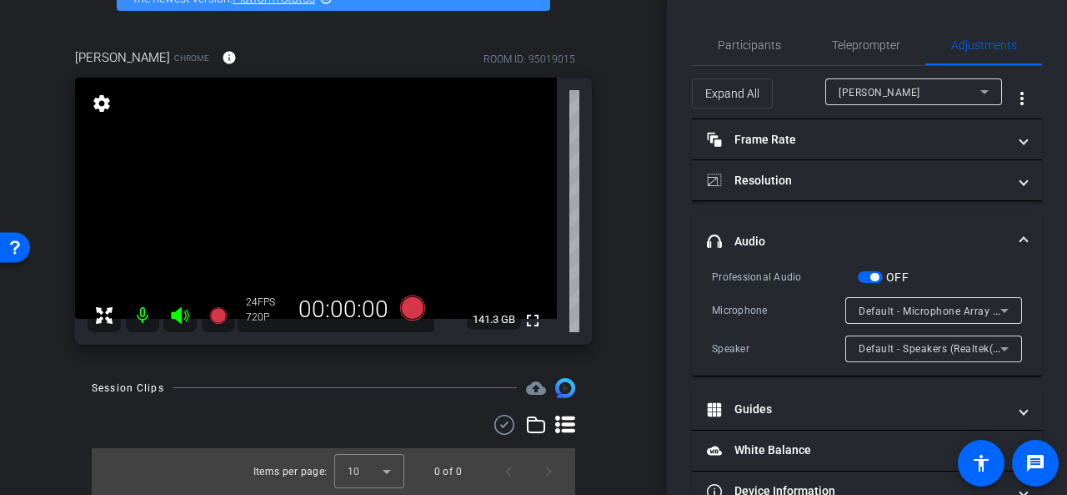
scroll to position [108, 0]
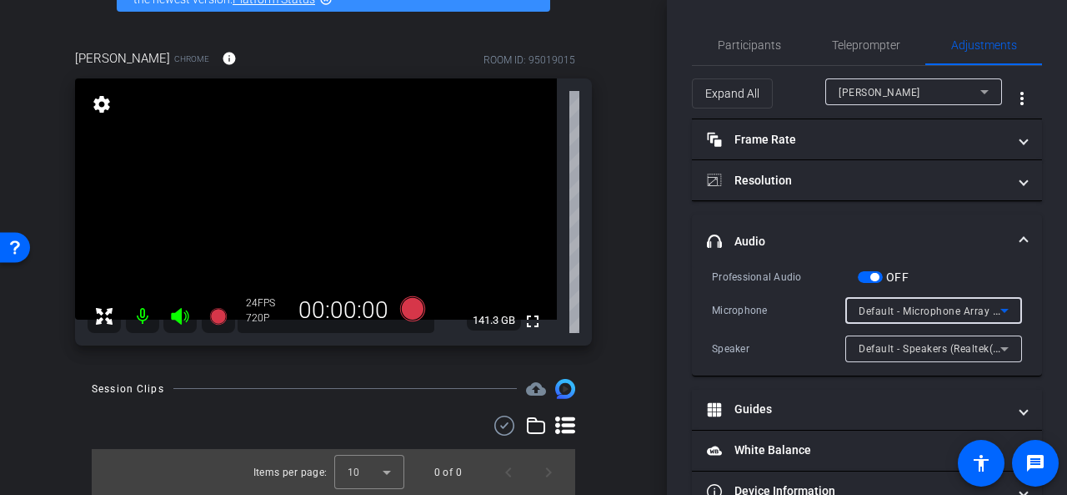
click at [977, 304] on span "Default - Microphone Array (Realtek(R) Audio)" at bounding box center [970, 310] width 223 height 13
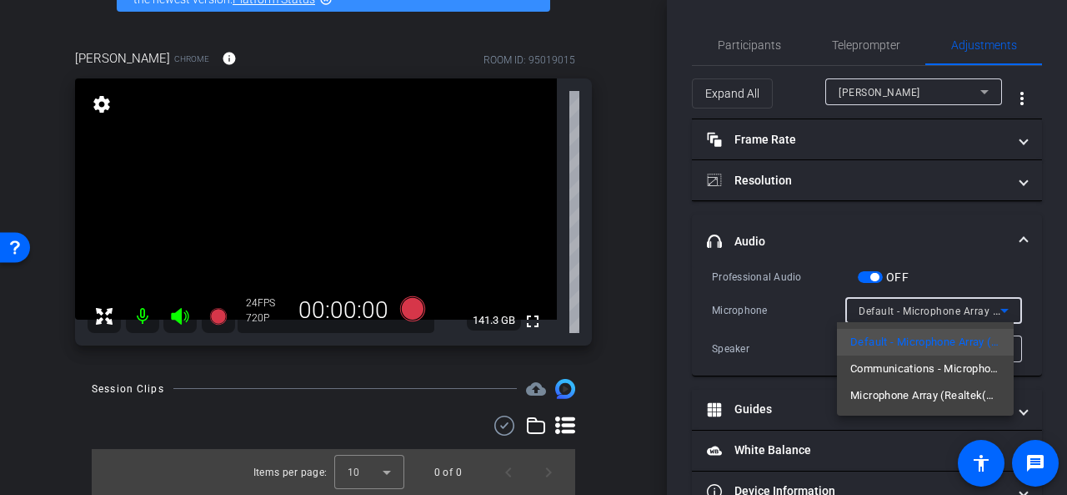
click at [977, 304] on div at bounding box center [533, 247] width 1067 height 495
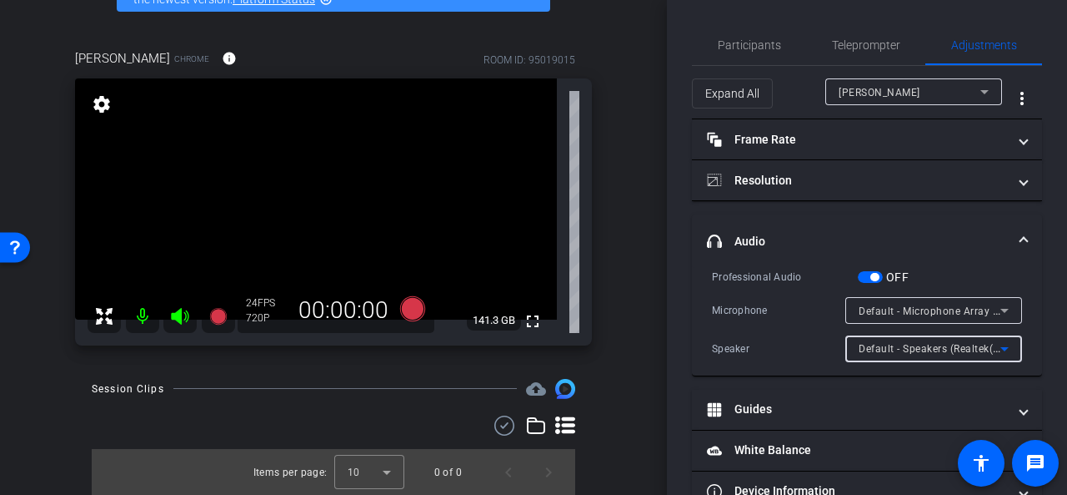
click at [973, 344] on span "Default - Speakers (Realtek(R) Audio)" at bounding box center [949, 347] width 180 height 13
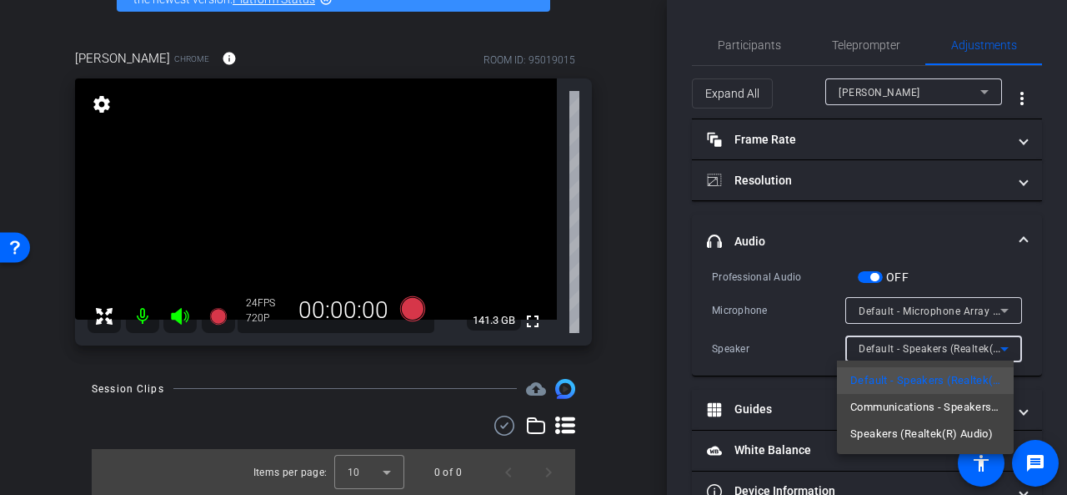
click at [974, 349] on div at bounding box center [533, 247] width 1067 height 495
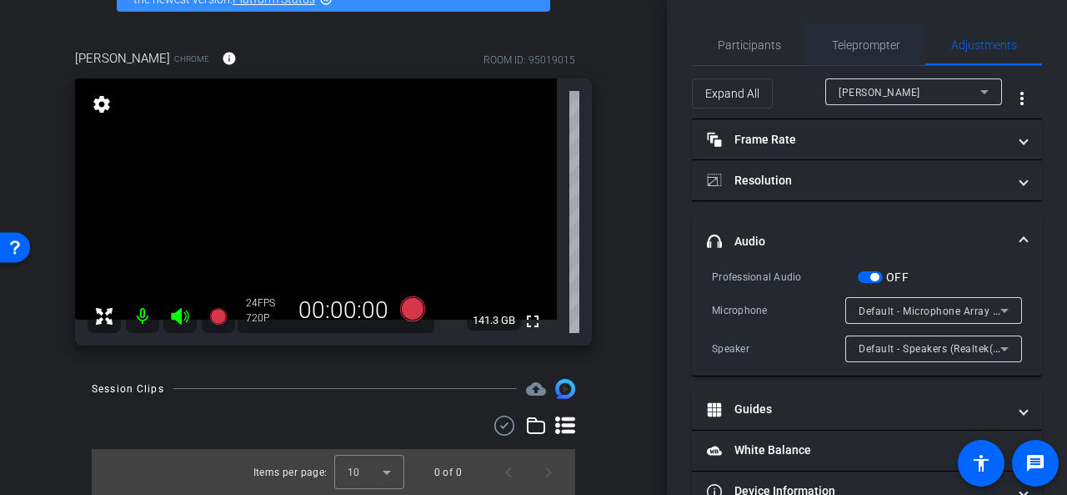
click at [846, 53] on span "Teleprompter" at bounding box center [866, 45] width 68 height 40
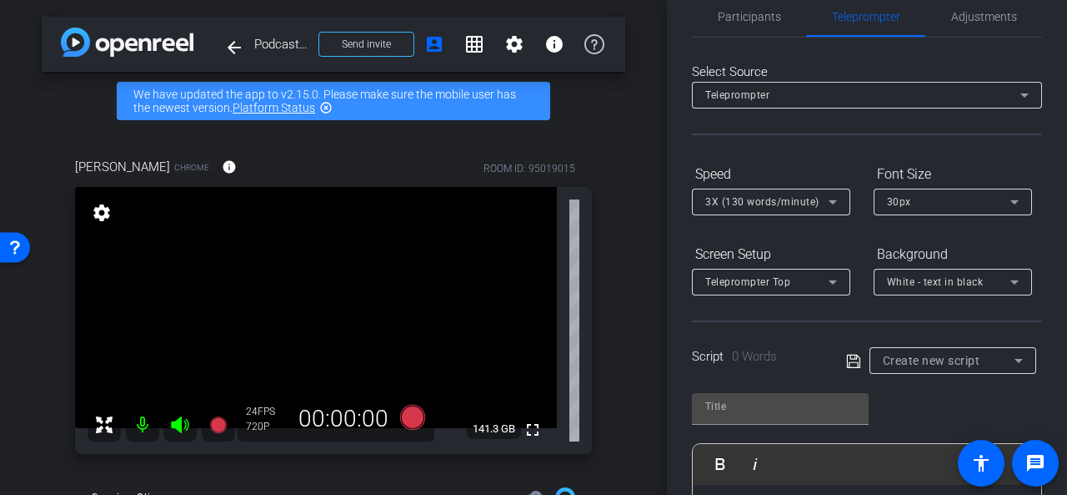
scroll to position [0, 0]
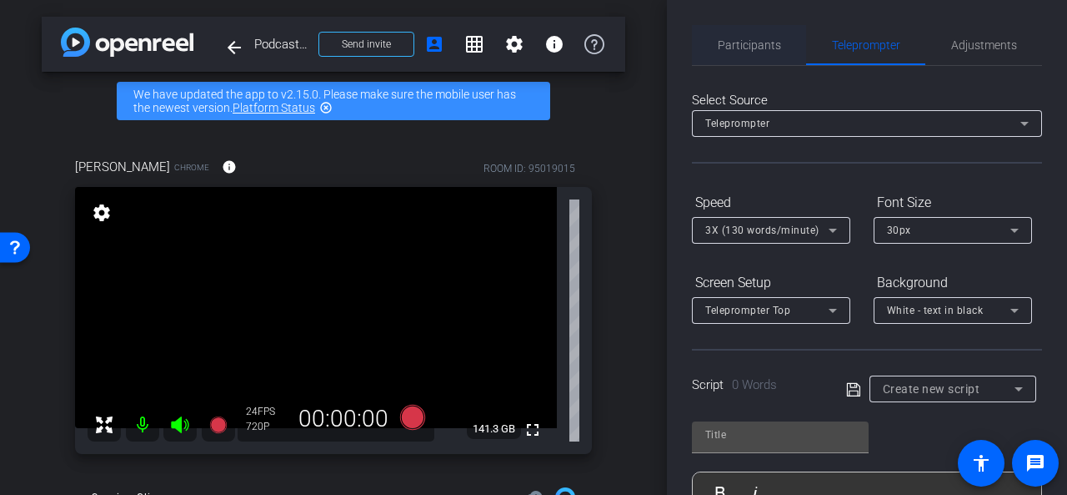
click at [759, 49] on span "Participants" at bounding box center [749, 45] width 63 height 12
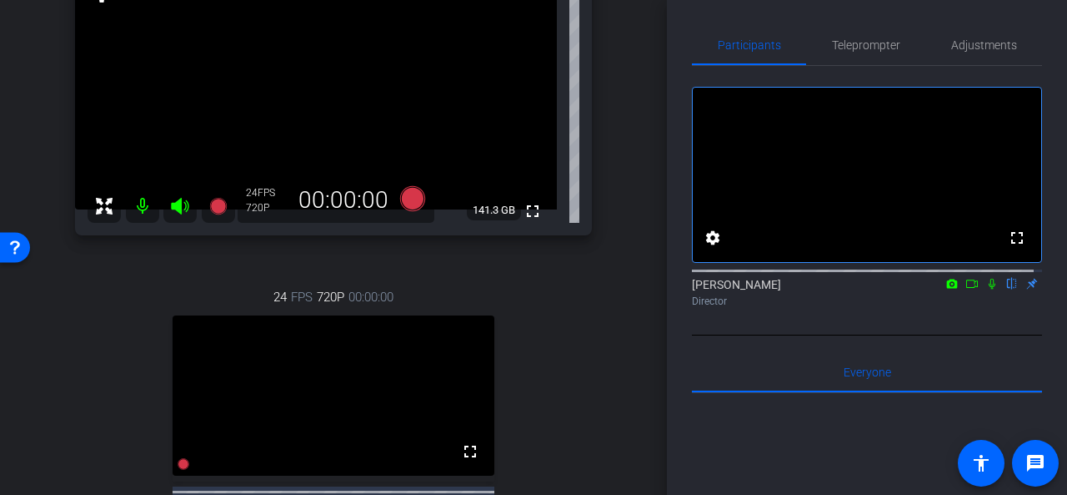
scroll to position [192, 0]
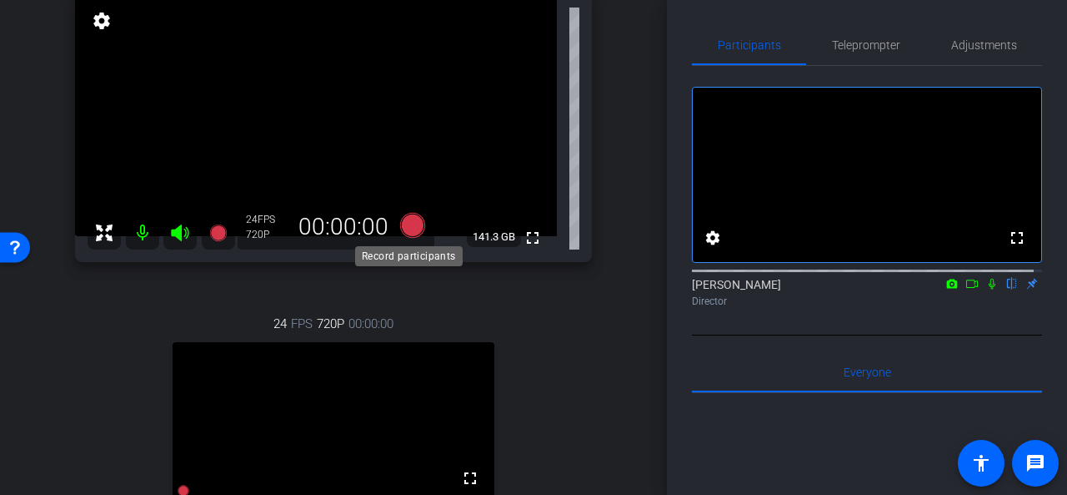
click at [408, 225] on icon at bounding box center [412, 224] width 25 height 25
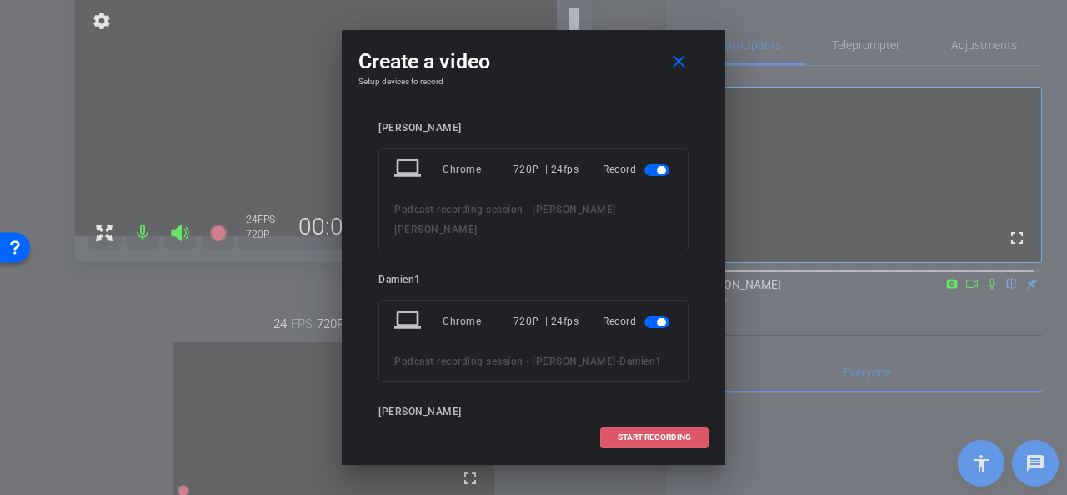
click at [627, 436] on span "START RECORDING" at bounding box center [654, 437] width 73 height 8
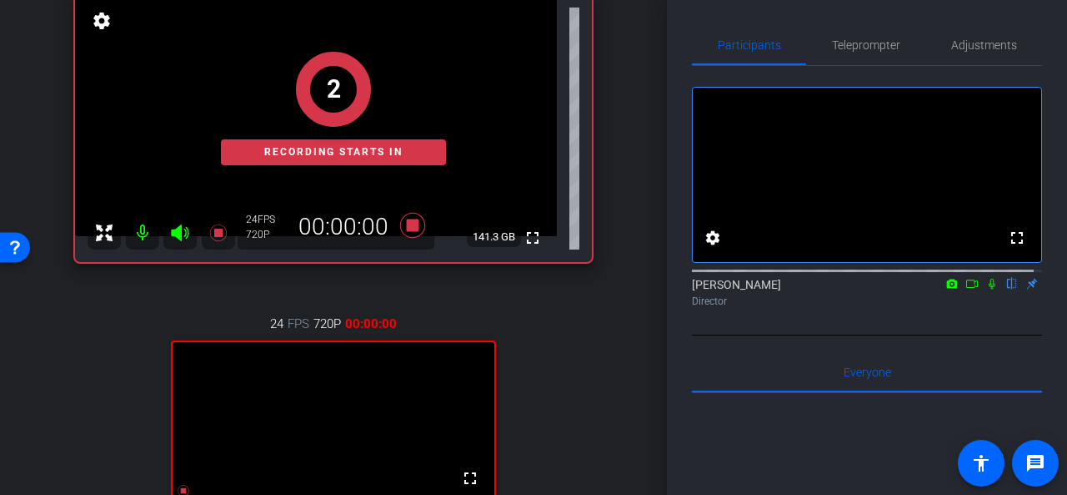
click at [986, 289] on icon at bounding box center [992, 284] width 13 height 12
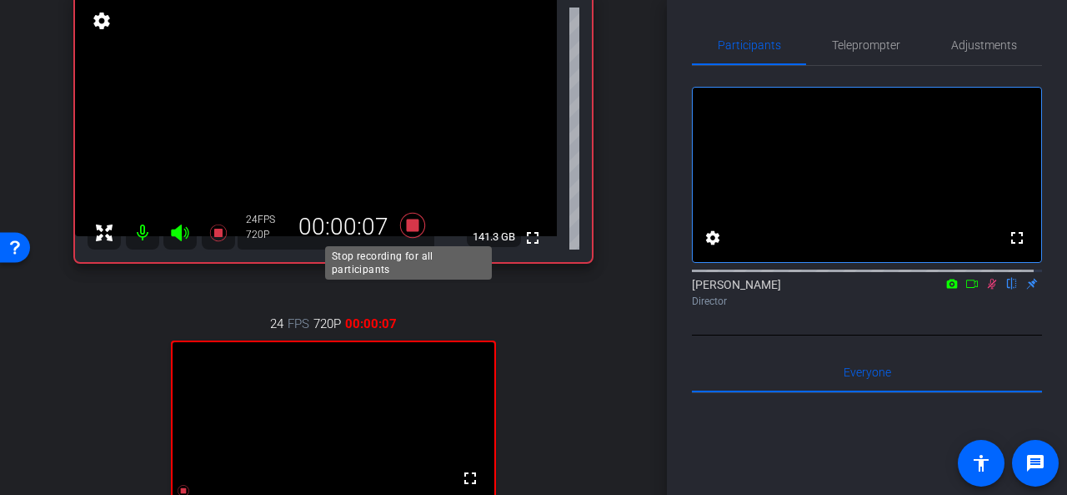
click at [407, 226] on icon at bounding box center [412, 224] width 25 height 25
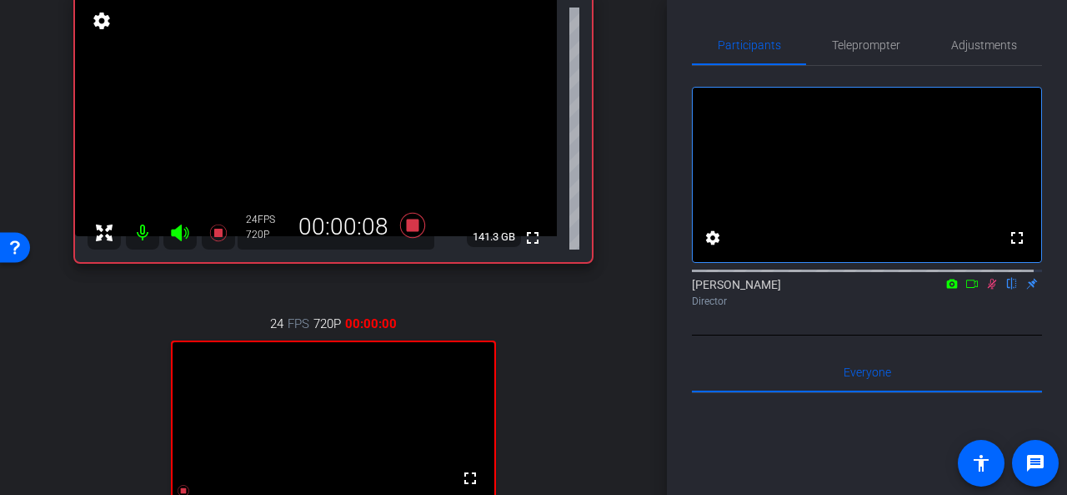
click at [988, 289] on icon at bounding box center [992, 284] width 9 height 11
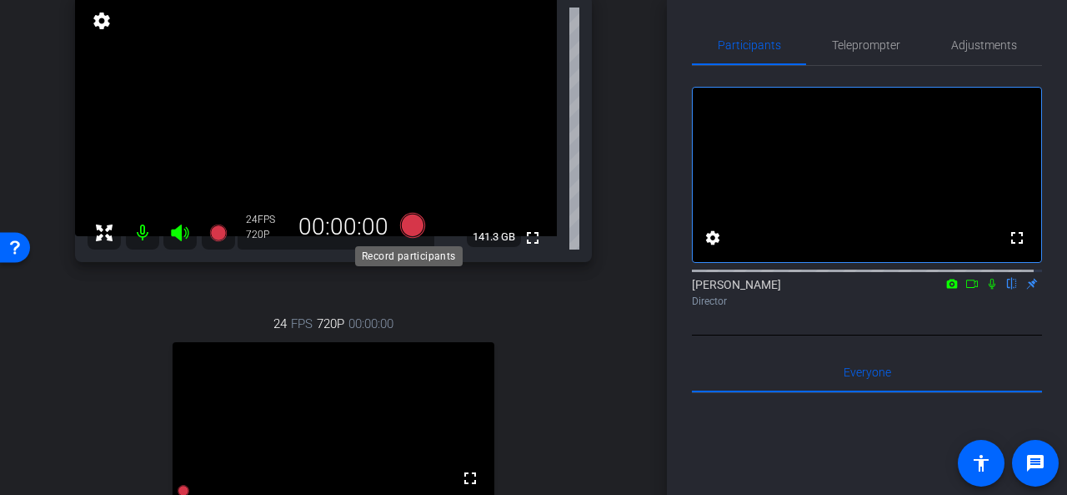
click at [410, 224] on icon at bounding box center [412, 224] width 25 height 25
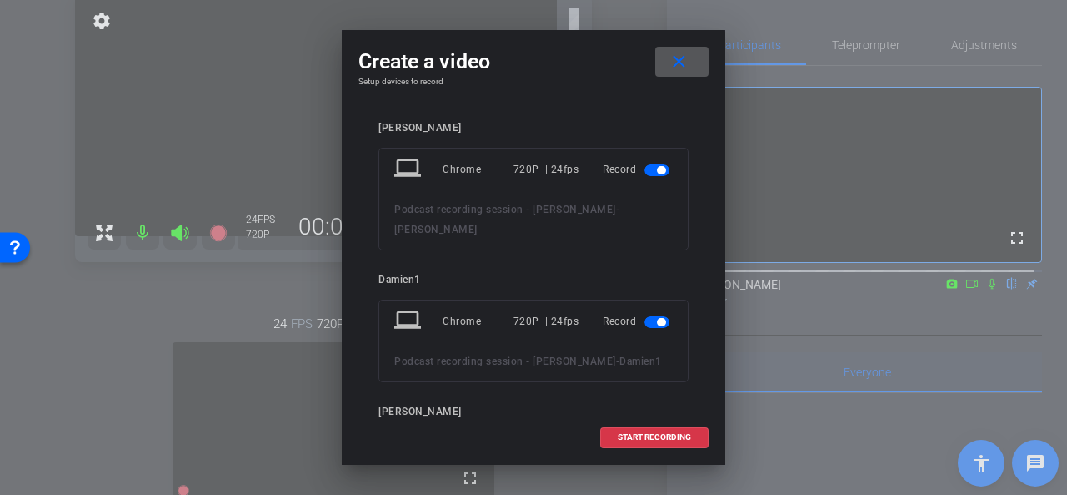
drag, startPoint x: 615, startPoint y: 436, endPoint x: 839, endPoint y: 376, distance: 231.4
click at [617, 436] on span at bounding box center [654, 437] width 107 height 40
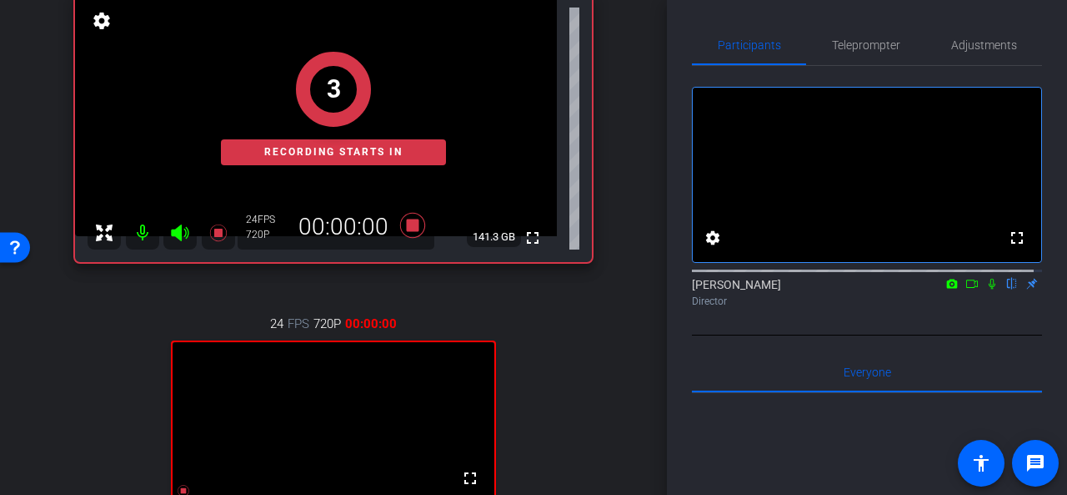
click at [967, 288] on icon at bounding box center [973, 283] width 12 height 8
click at [1009, 289] on icon at bounding box center [1012, 284] width 7 height 11
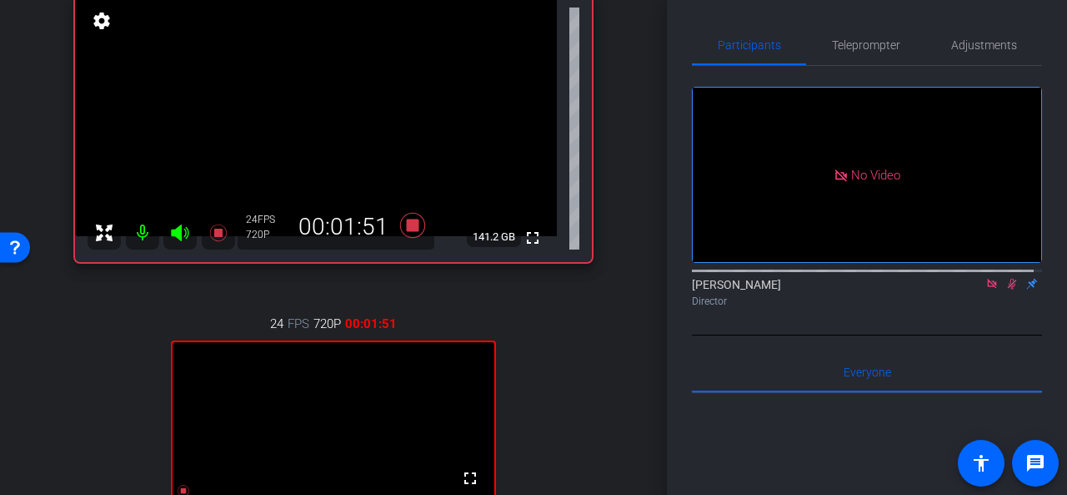
click at [987, 288] on icon at bounding box center [991, 283] width 9 height 9
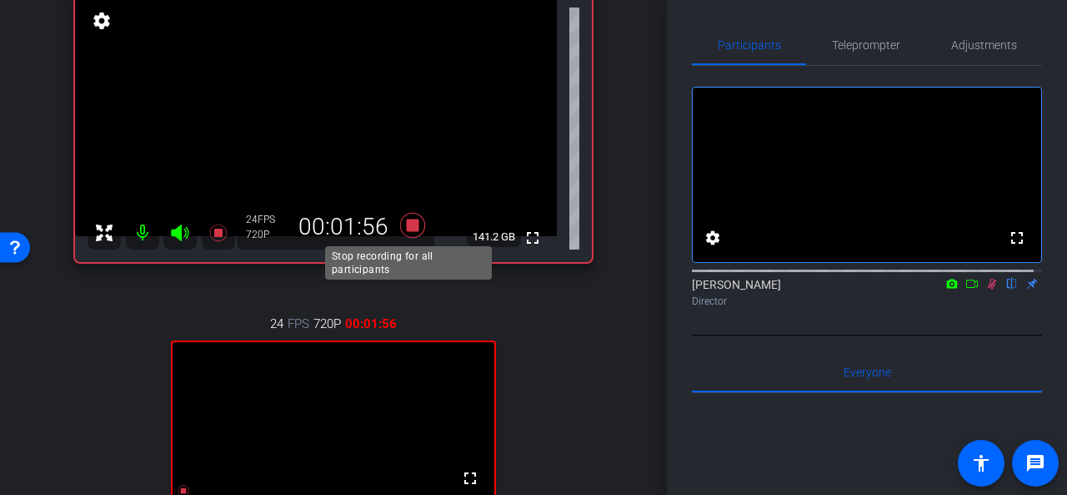
click at [409, 221] on icon at bounding box center [412, 224] width 25 height 25
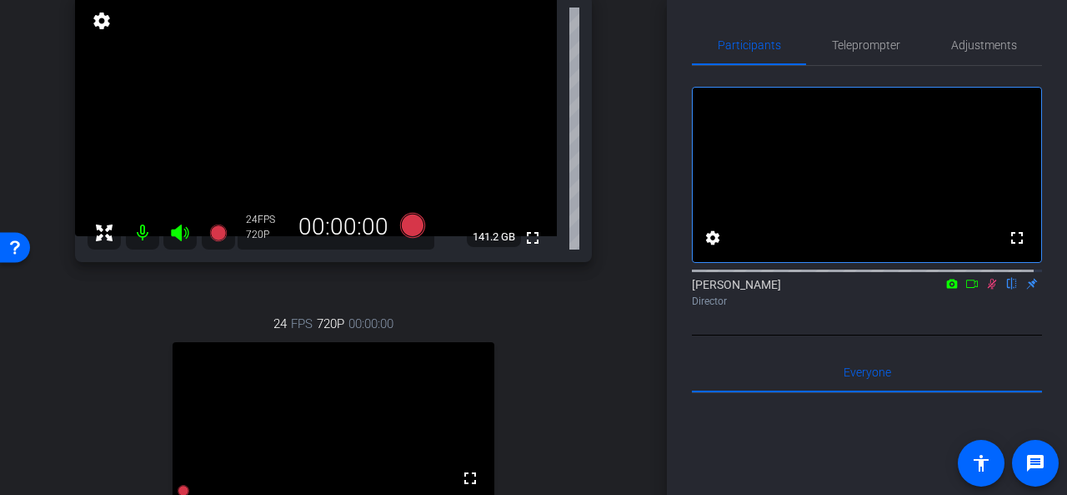
click at [988, 289] on icon at bounding box center [992, 284] width 9 height 11
click at [405, 226] on icon at bounding box center [412, 224] width 25 height 25
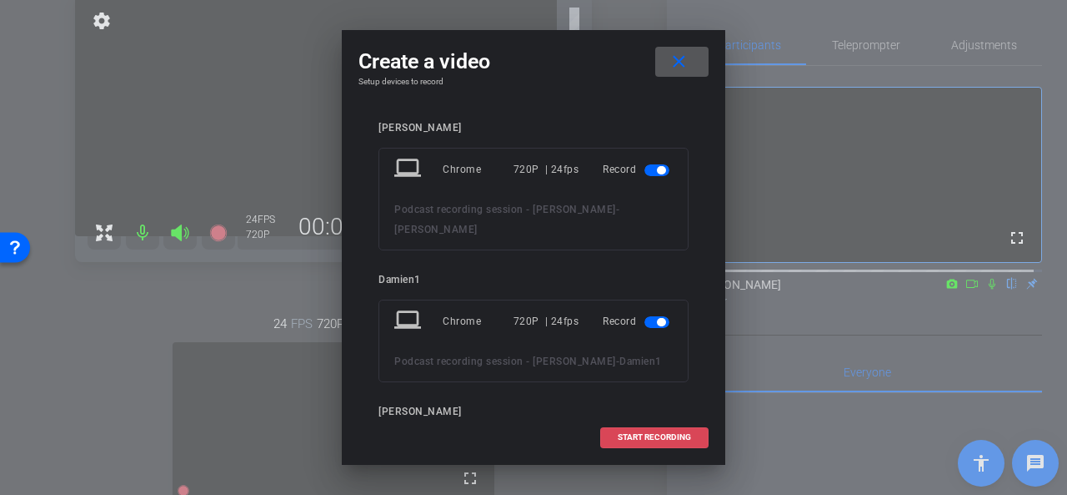
click at [665, 438] on span "START RECORDING" at bounding box center [654, 437] width 73 height 8
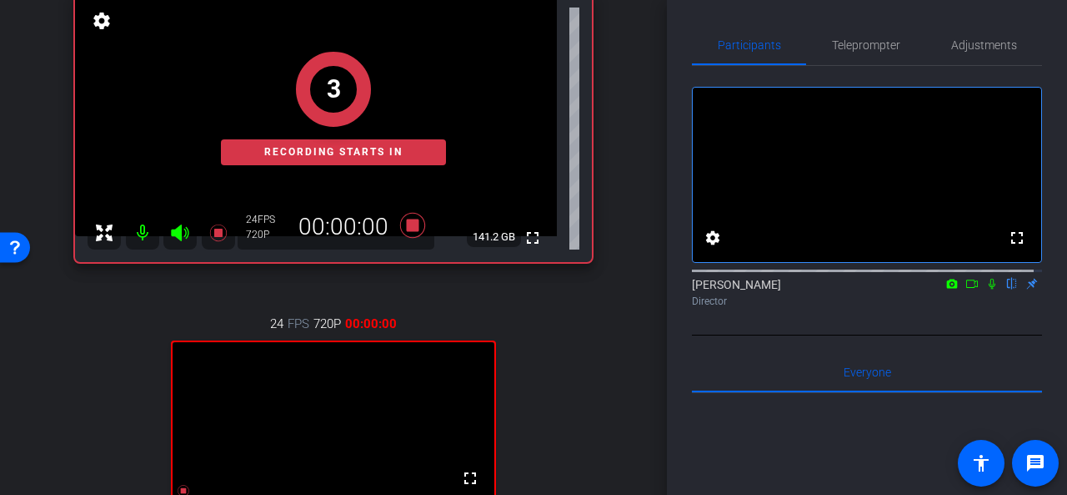
click at [966, 289] on icon at bounding box center [972, 284] width 13 height 12
click at [1009, 289] on icon at bounding box center [1012, 284] width 7 height 11
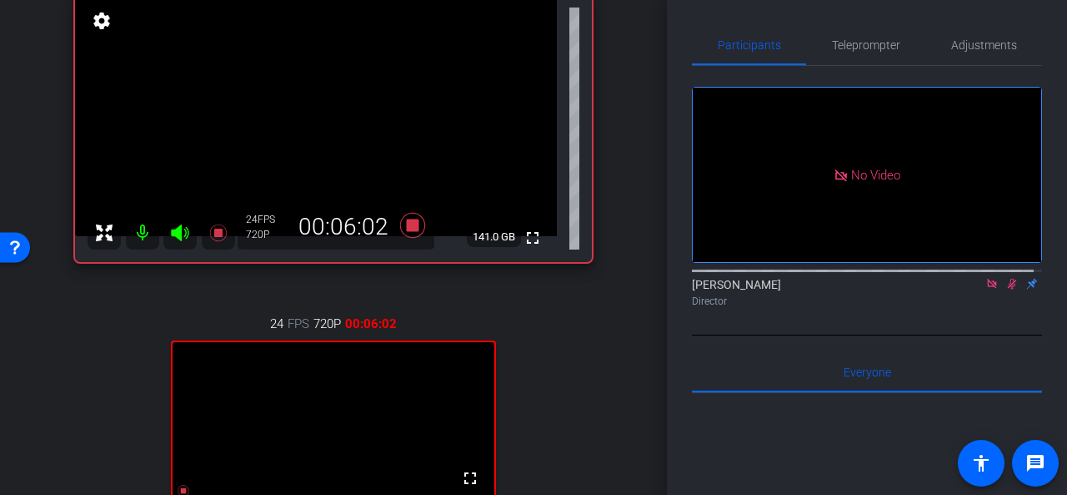
scroll to position [275, 0]
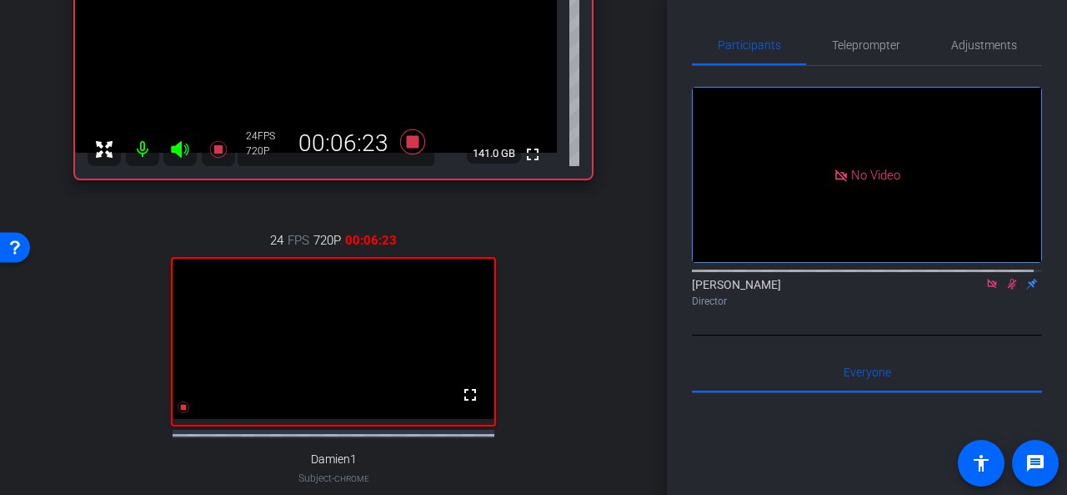
click at [581, 306] on div "24 FPS 720P 00:06:23 fullscreen Damien1 Subject - Chrome settings" at bounding box center [333, 375] width 517 height 344
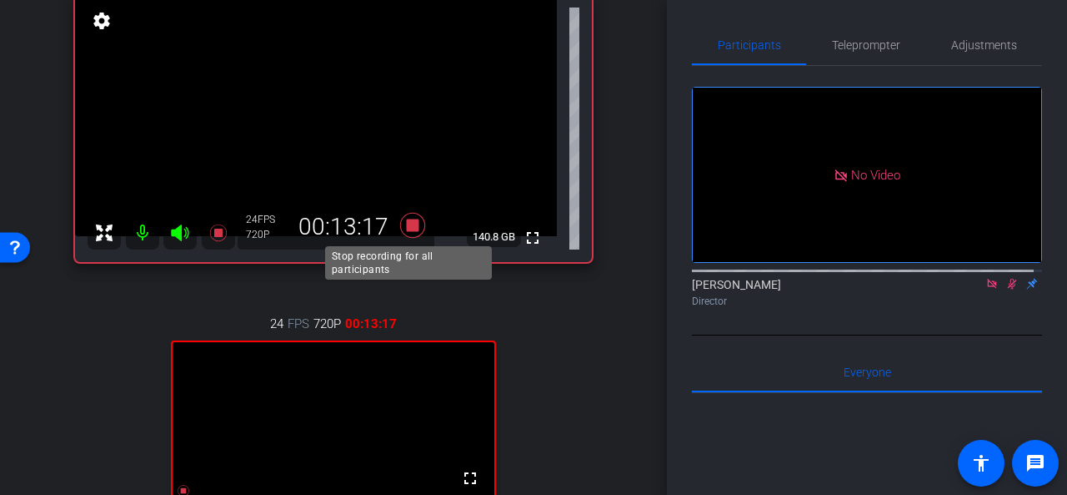
click at [412, 222] on icon at bounding box center [412, 224] width 25 height 25
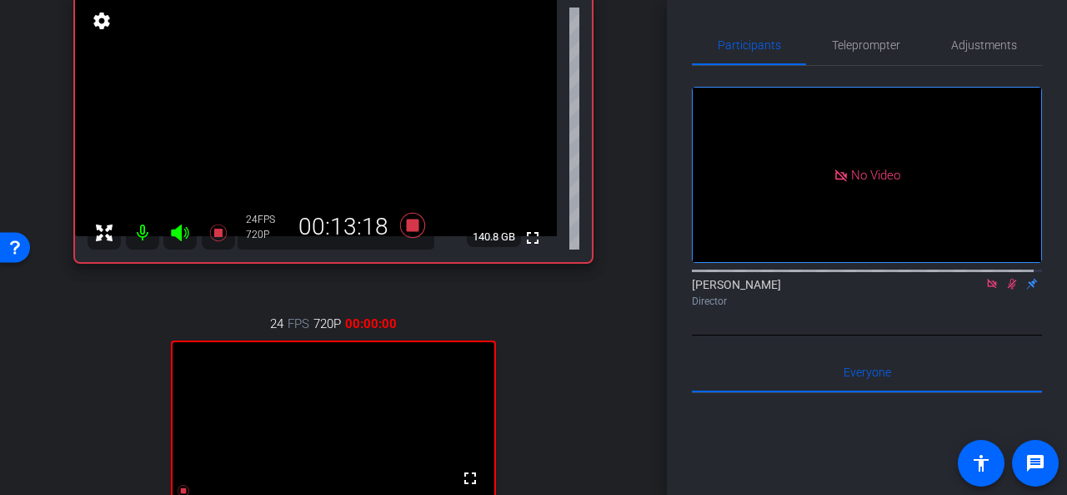
click at [987, 288] on icon at bounding box center [991, 283] width 9 height 9
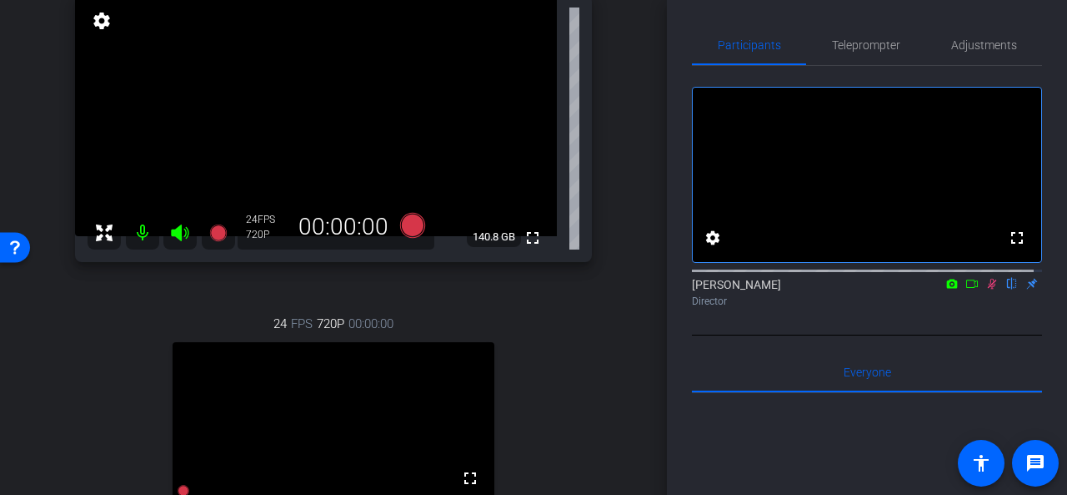
click at [986, 289] on icon at bounding box center [992, 284] width 13 height 12
click at [964, 53] on span "Adjustments" at bounding box center [985, 45] width 66 height 40
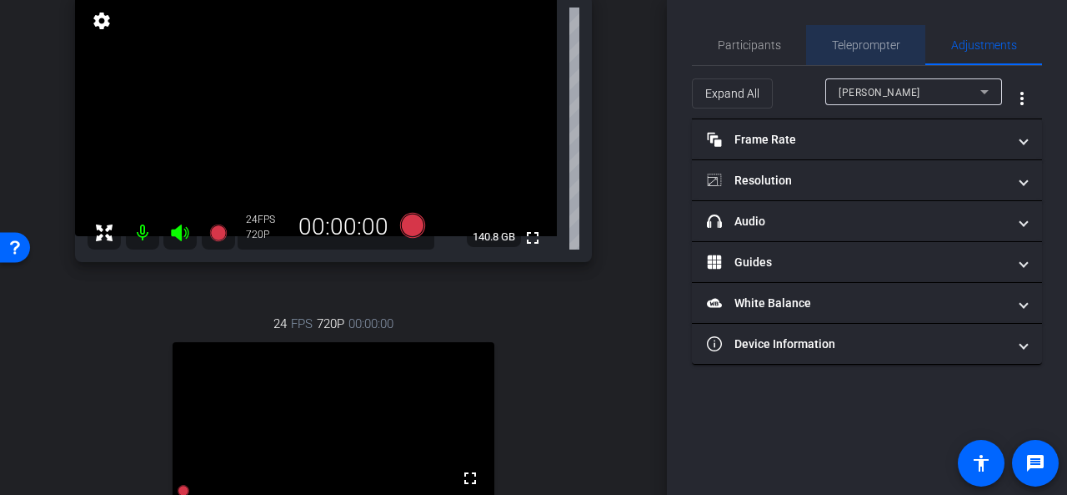
click at [866, 40] on span "Teleprompter" at bounding box center [866, 45] width 68 height 12
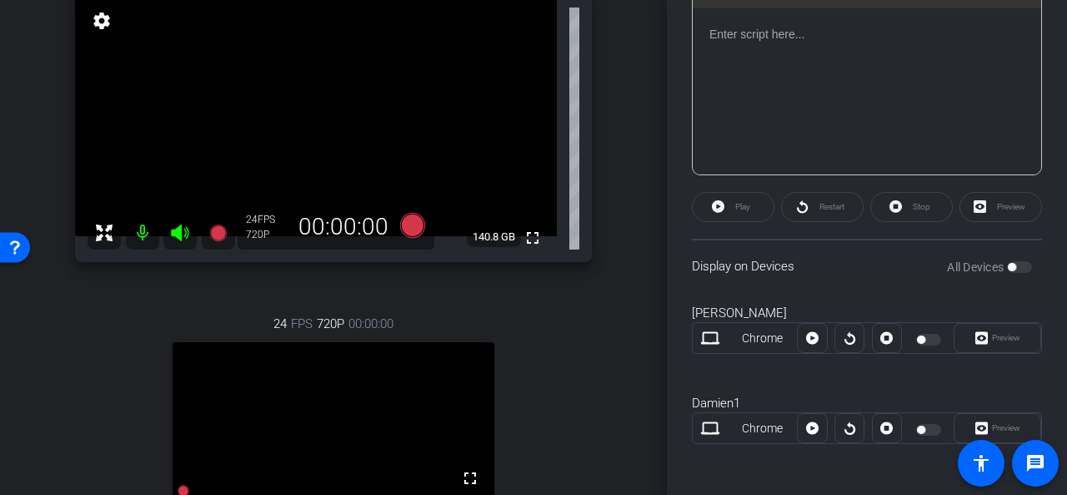
scroll to position [0, 0]
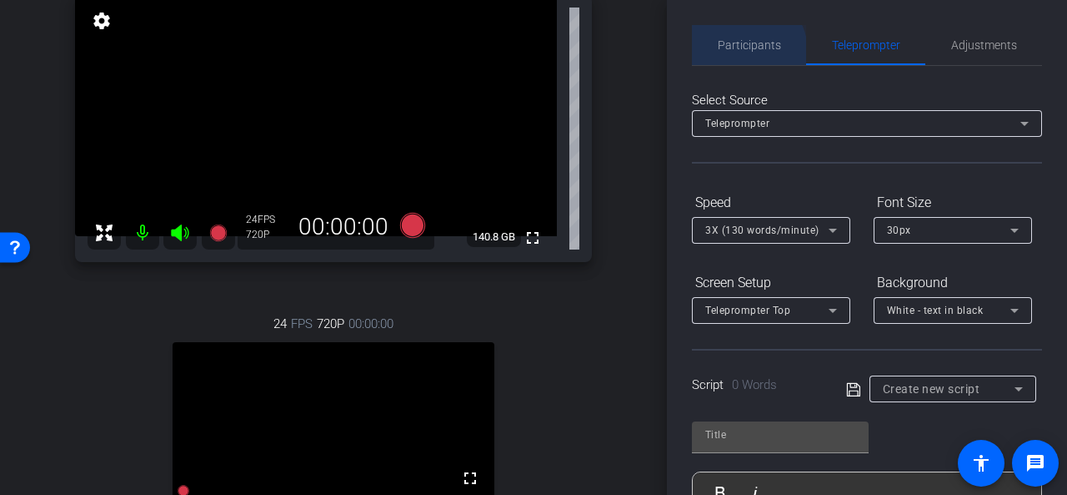
click at [746, 51] on span "Participants" at bounding box center [749, 45] width 63 height 12
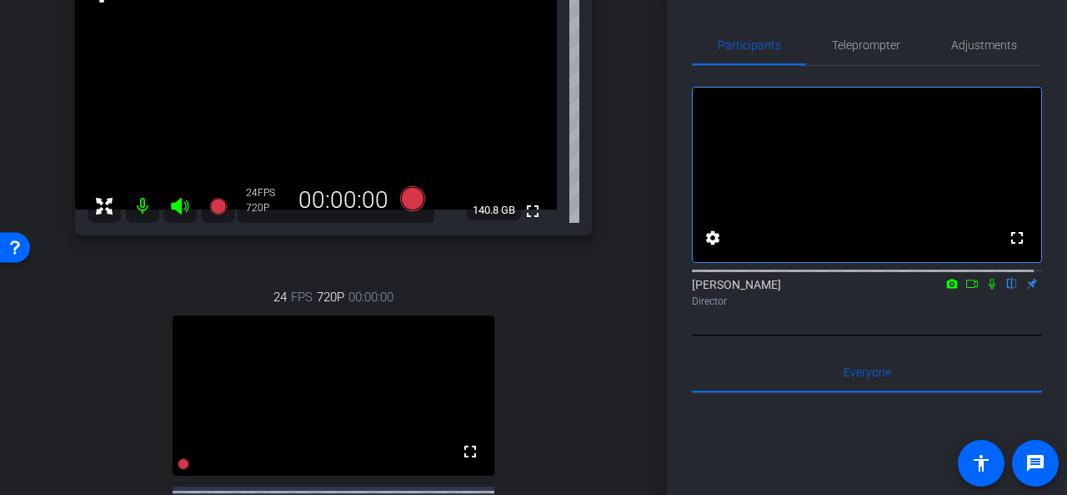
scroll to position [192, 0]
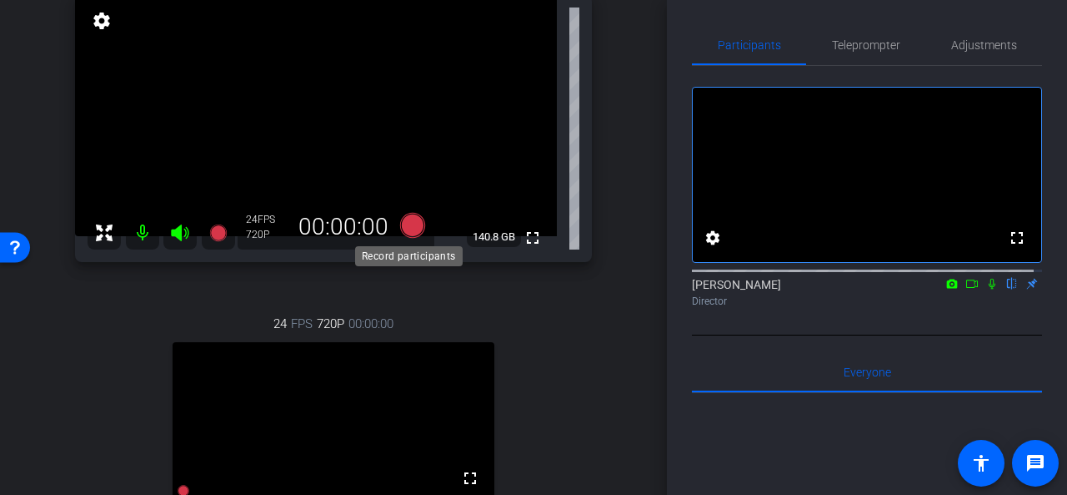
click at [412, 229] on icon at bounding box center [412, 224] width 25 height 25
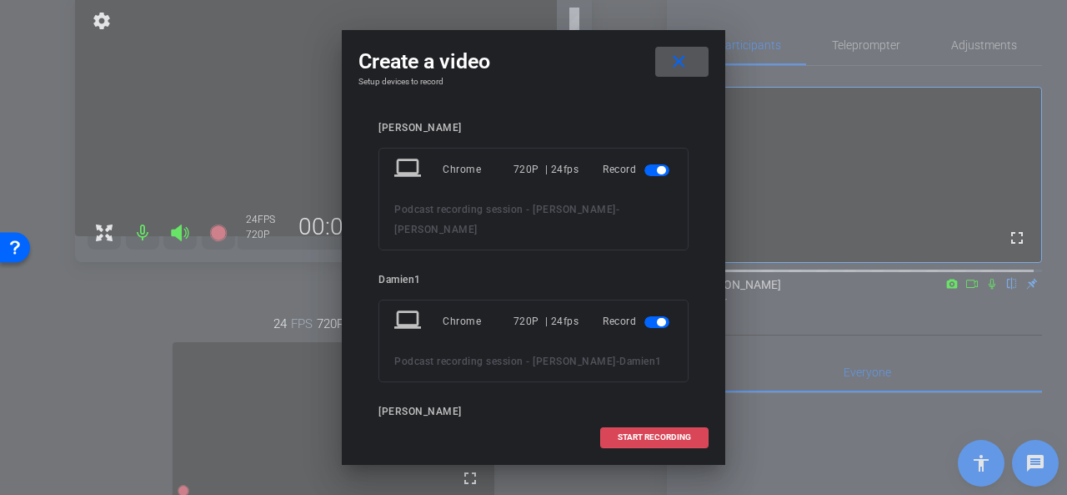
click at [630, 434] on span "START RECORDING" at bounding box center [654, 437] width 73 height 8
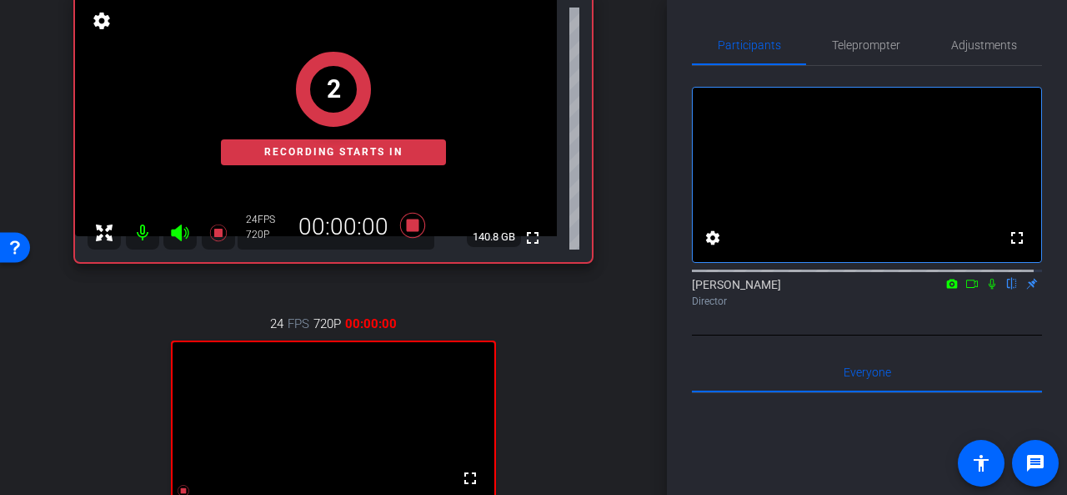
click at [966, 289] on icon at bounding box center [972, 284] width 13 height 12
click at [1009, 289] on icon at bounding box center [1012, 284] width 7 height 11
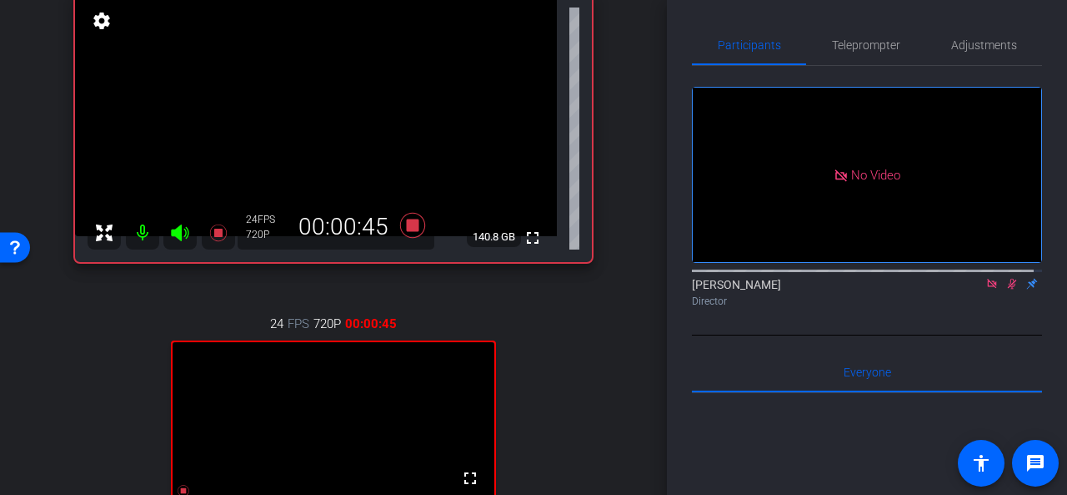
click at [986, 289] on icon at bounding box center [992, 284] width 13 height 12
click at [988, 289] on icon at bounding box center [992, 284] width 9 height 11
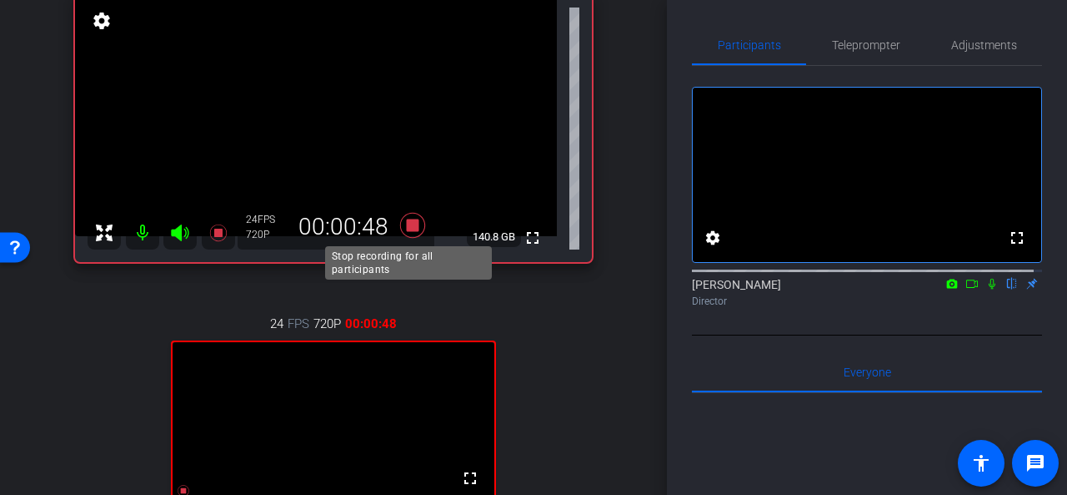
click at [412, 220] on icon at bounding box center [412, 224] width 25 height 25
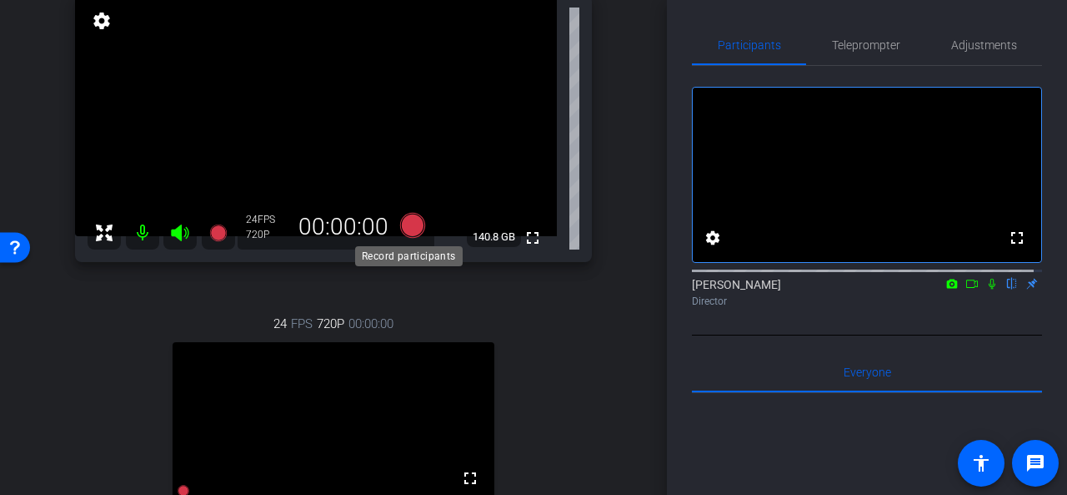
click at [406, 223] on icon at bounding box center [412, 224] width 25 height 25
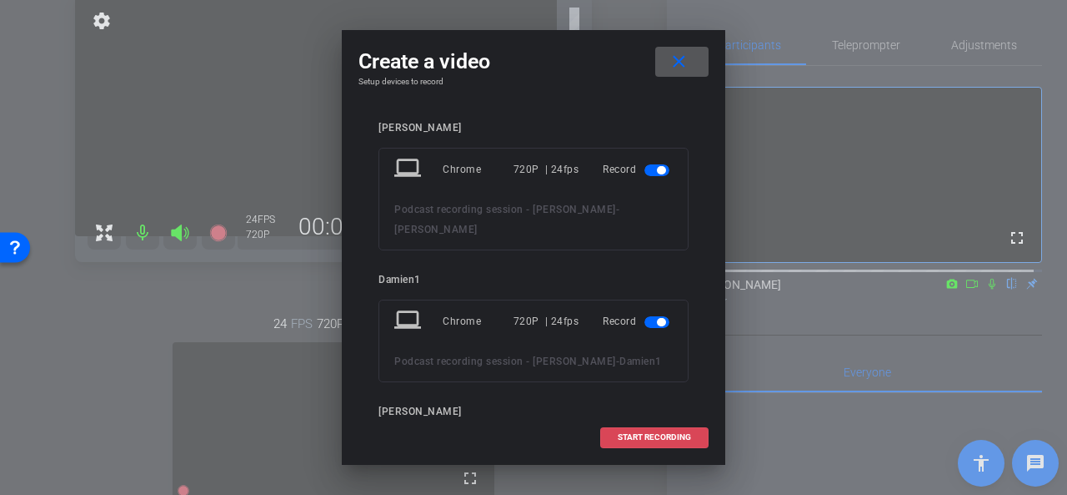
click at [620, 440] on span "START RECORDING" at bounding box center [654, 437] width 73 height 8
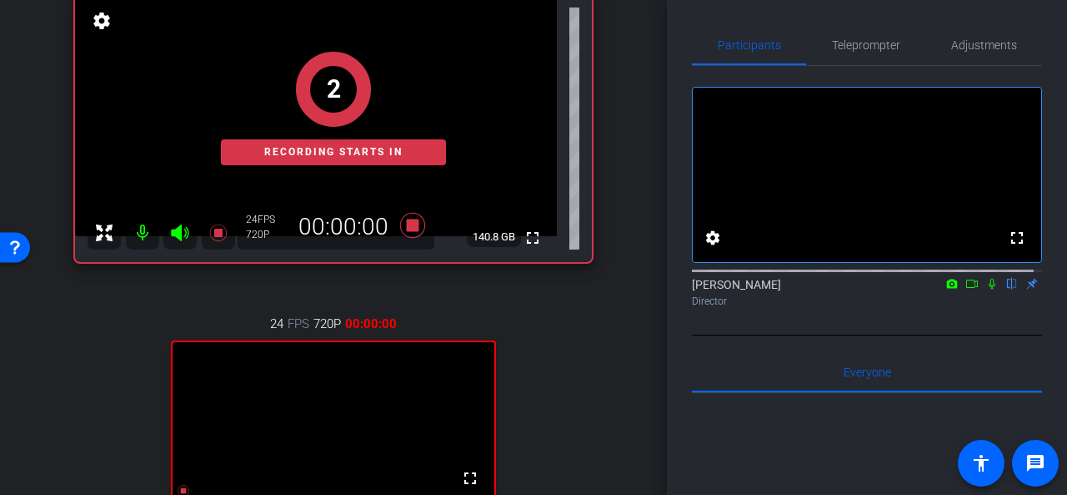
click at [967, 289] on icon at bounding box center [972, 284] width 13 height 12
click at [1006, 289] on icon at bounding box center [1012, 284] width 13 height 12
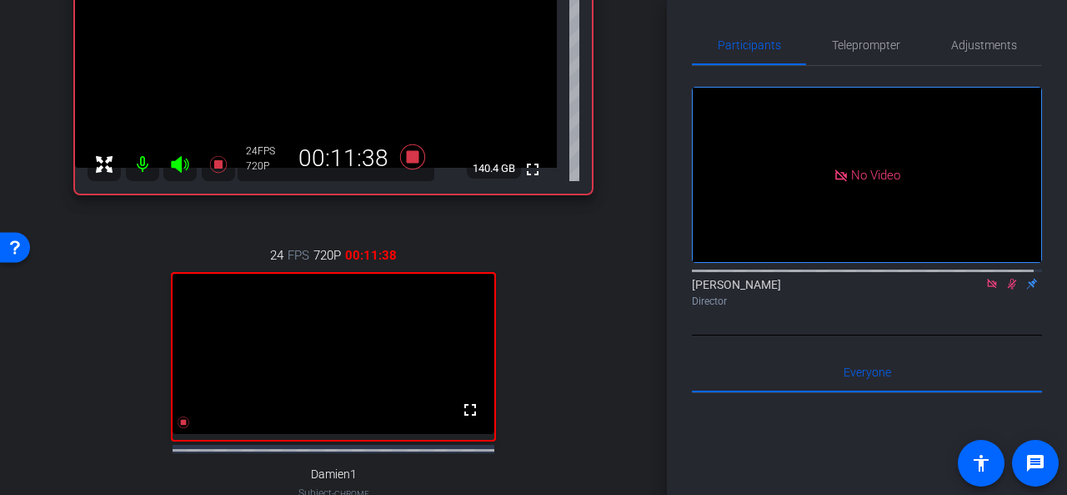
scroll to position [275, 0]
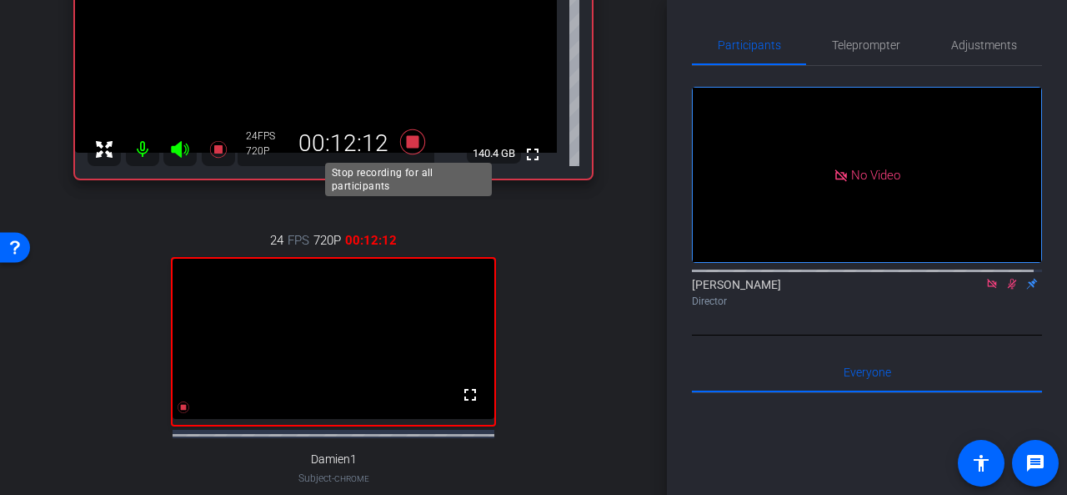
click at [409, 134] on icon at bounding box center [413, 142] width 40 height 30
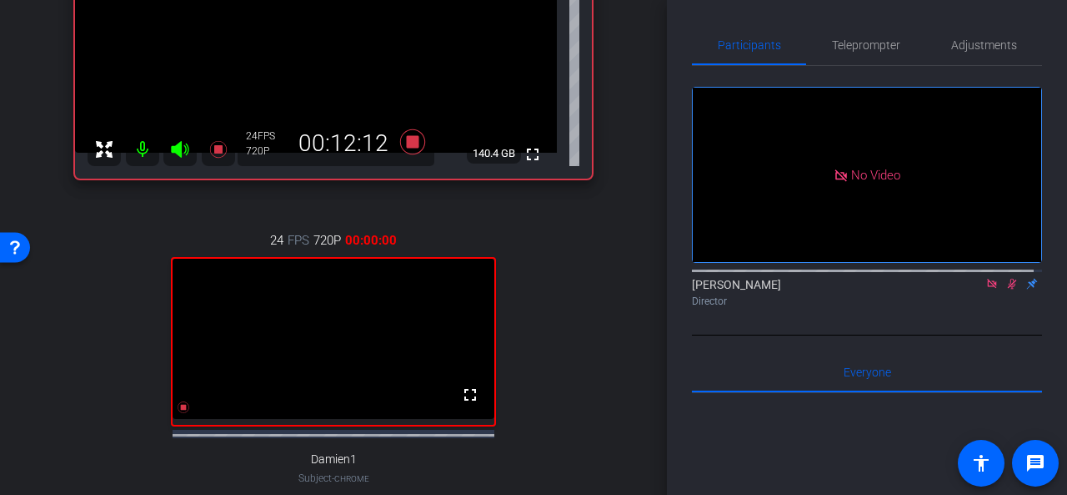
click at [986, 289] on icon at bounding box center [992, 284] width 13 height 12
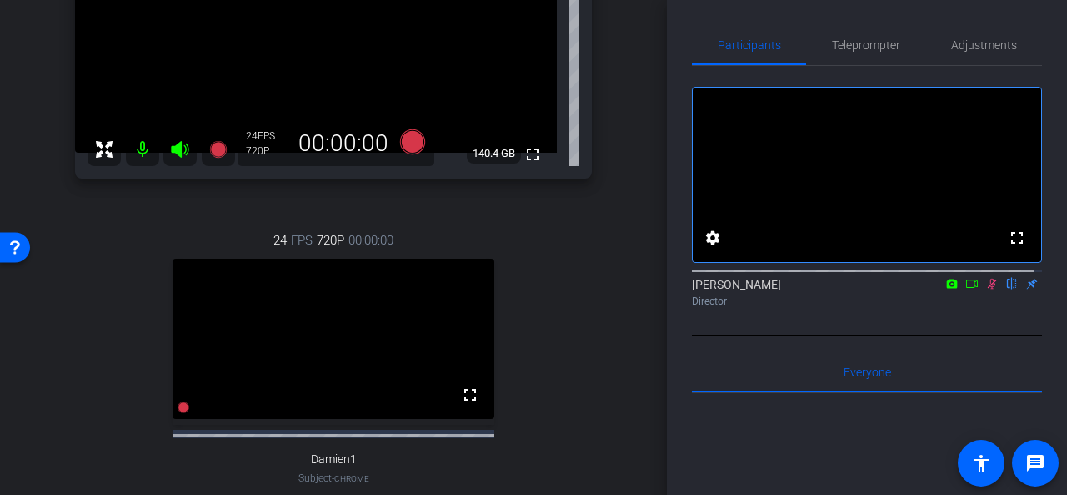
click at [988, 289] on icon at bounding box center [992, 284] width 9 height 11
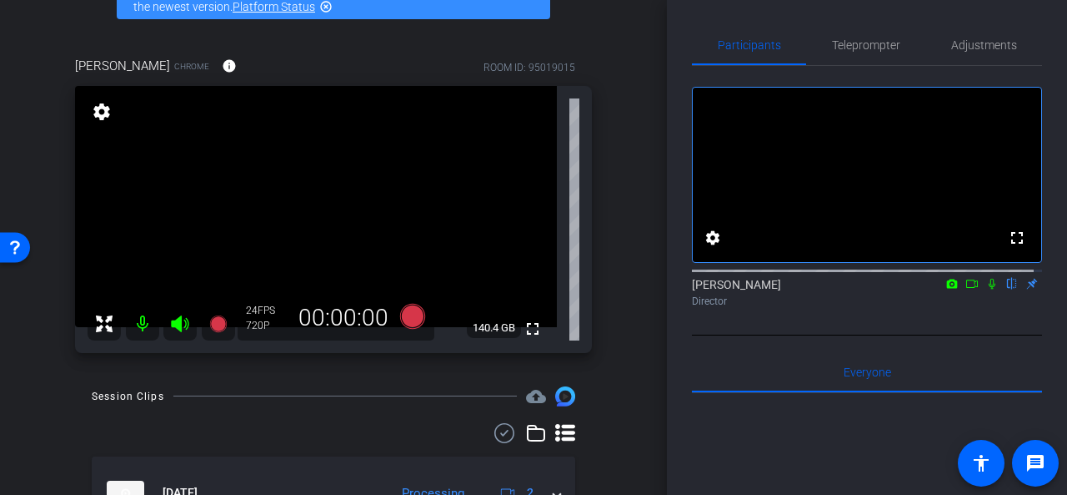
scroll to position [85, 0]
